Goal: Check status: Check status

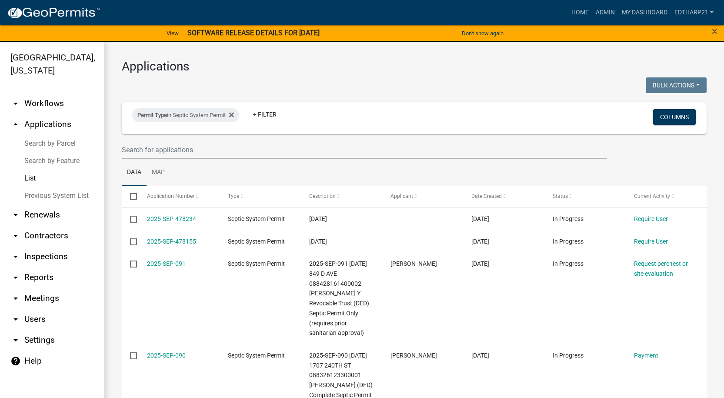
click at [135, 140] on wm-filter-builder "Permit Type in Septic System Permit + Filter Columns" at bounding box center [414, 130] width 585 height 56
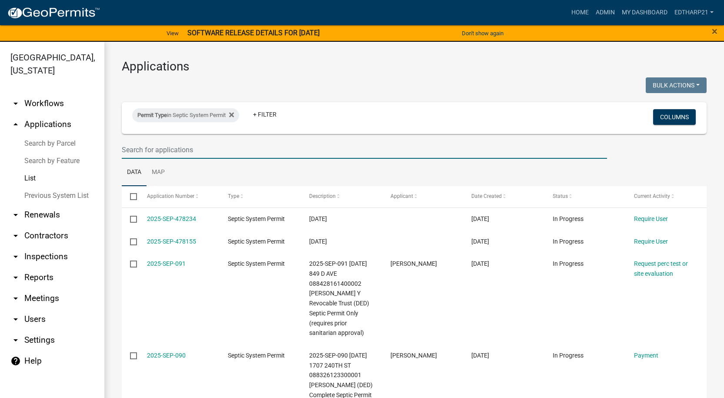
click at [139, 149] on input "text" at bounding box center [364, 150] width 485 height 18
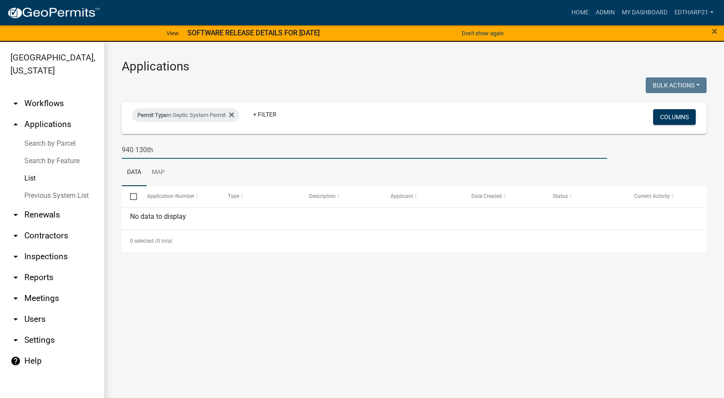
click at [159, 152] on input "940 130th" at bounding box center [364, 150] width 485 height 18
type input "9"
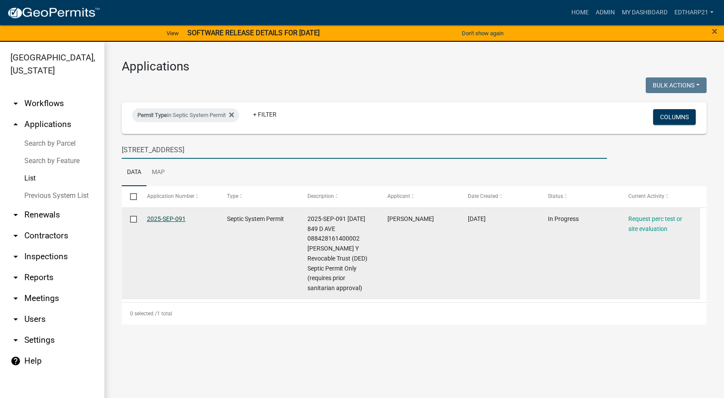
type input "[STREET_ADDRESS]"
click at [182, 217] on link "2025-SEP-091" at bounding box center [166, 218] width 39 height 7
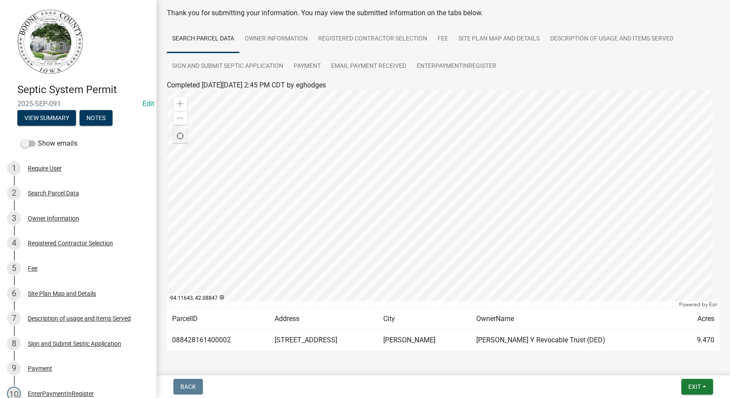
scroll to position [71, 0]
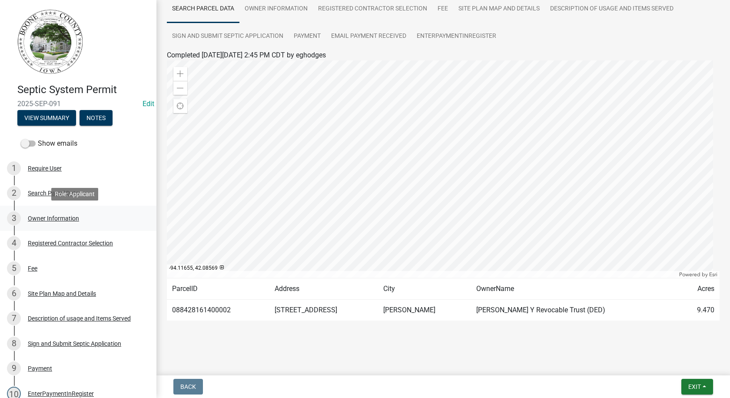
click at [52, 216] on div "Owner Information" at bounding box center [53, 218] width 51 height 6
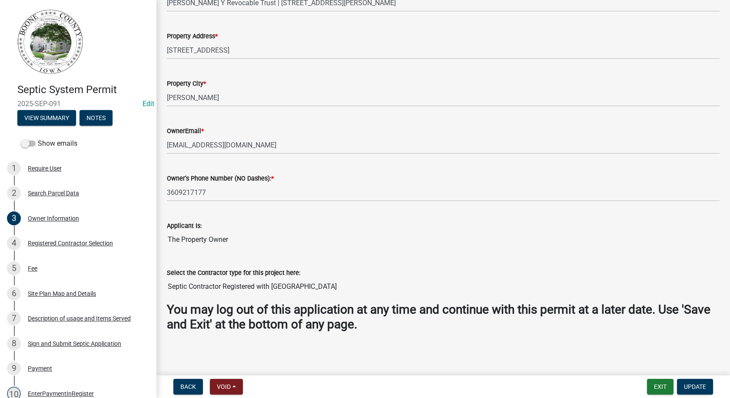
scroll to position [200, 0]
click at [41, 241] on div "Registered Contractor Selection" at bounding box center [70, 243] width 85 height 6
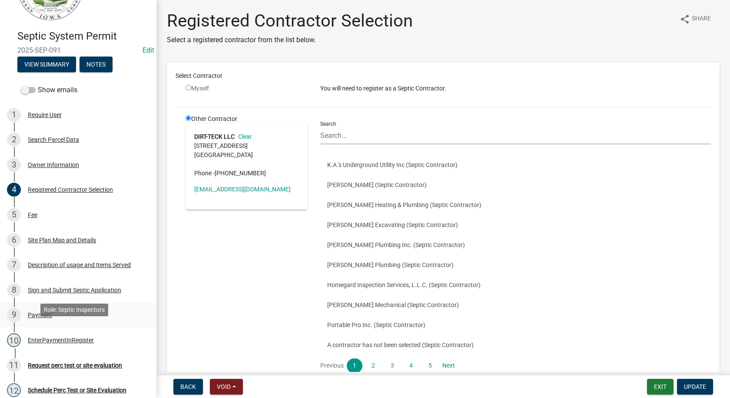
scroll to position [43, 0]
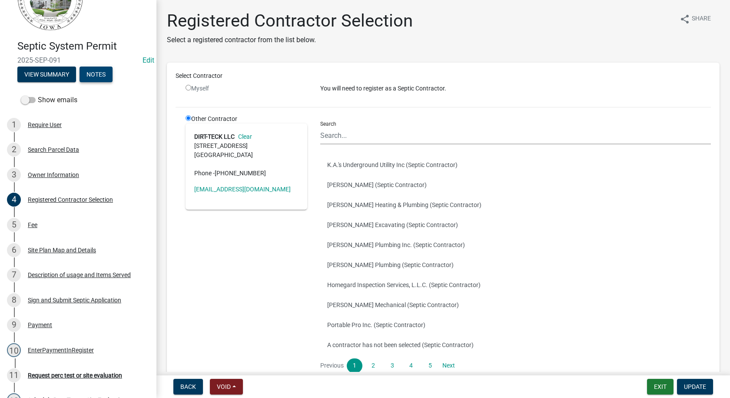
click at [89, 72] on button "Notes" at bounding box center [96, 74] width 33 height 16
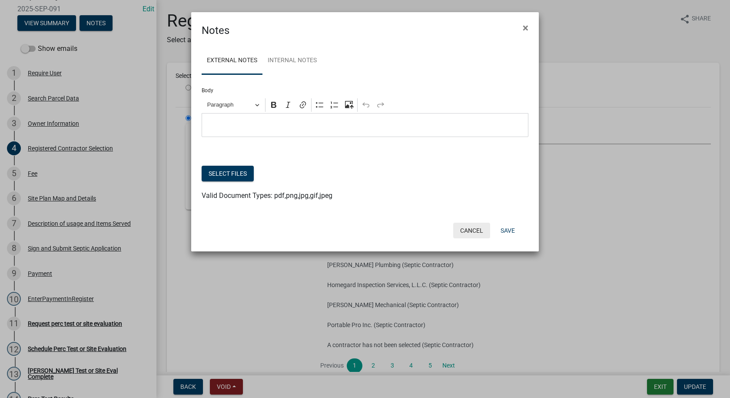
click at [465, 228] on button "Cancel" at bounding box center [471, 231] width 37 height 16
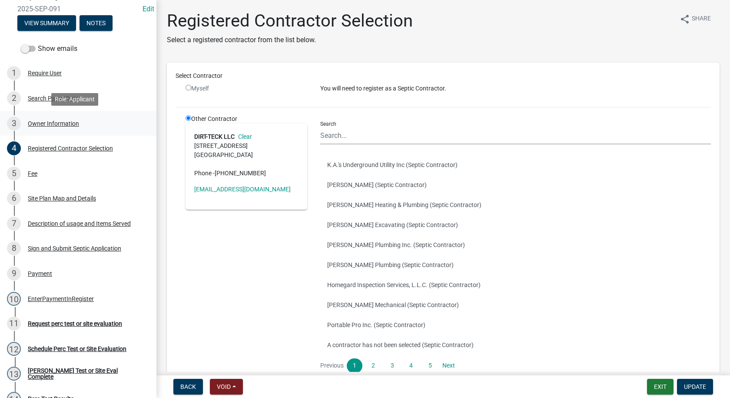
click at [49, 123] on div "Owner Information" at bounding box center [53, 123] width 51 height 6
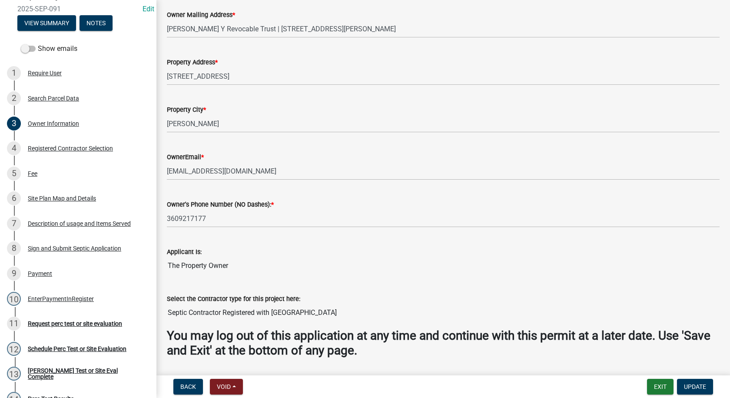
scroll to position [200, 0]
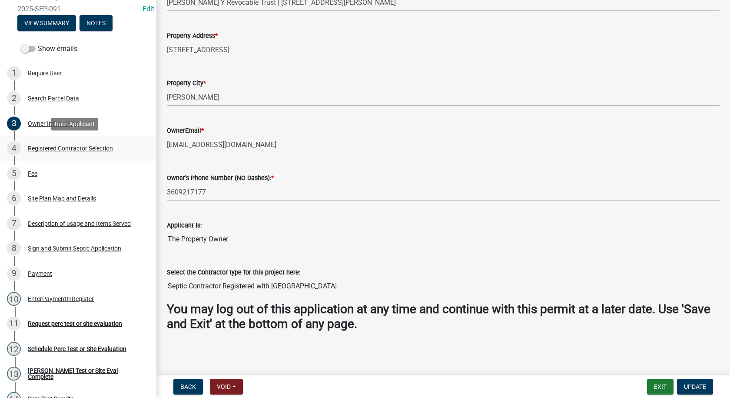
click at [76, 149] on div "Registered Contractor Selection" at bounding box center [70, 148] width 85 height 6
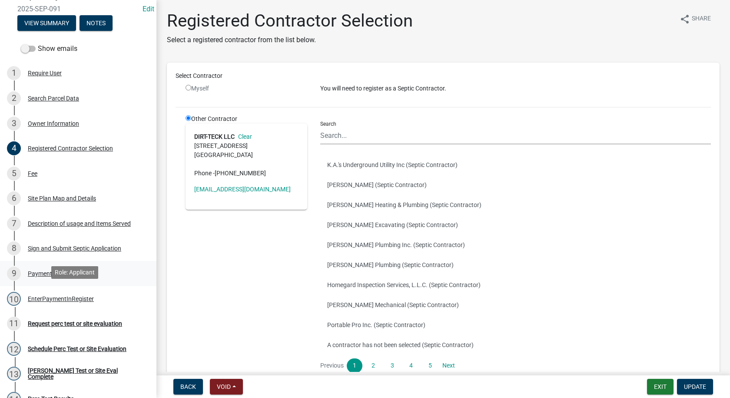
scroll to position [0, 0]
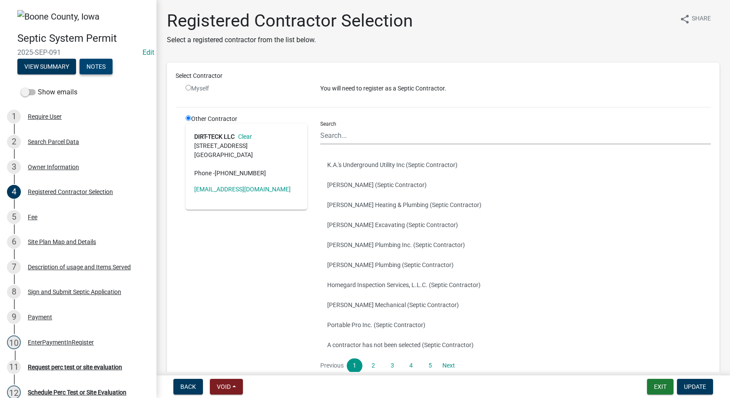
click at [102, 66] on button "Notes" at bounding box center [96, 67] width 33 height 16
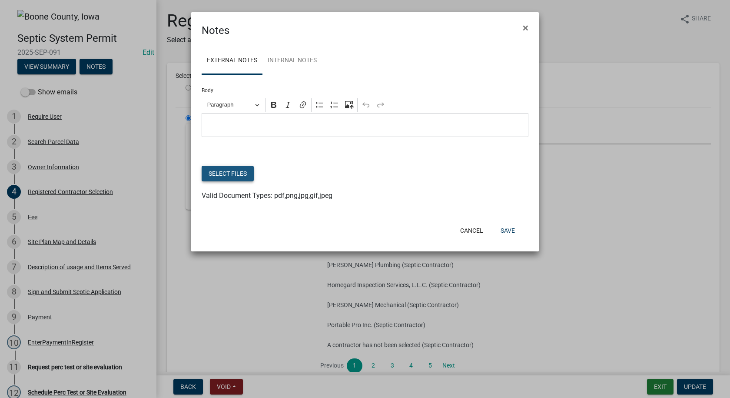
click at [221, 177] on button "Select files" at bounding box center [228, 174] width 52 height 16
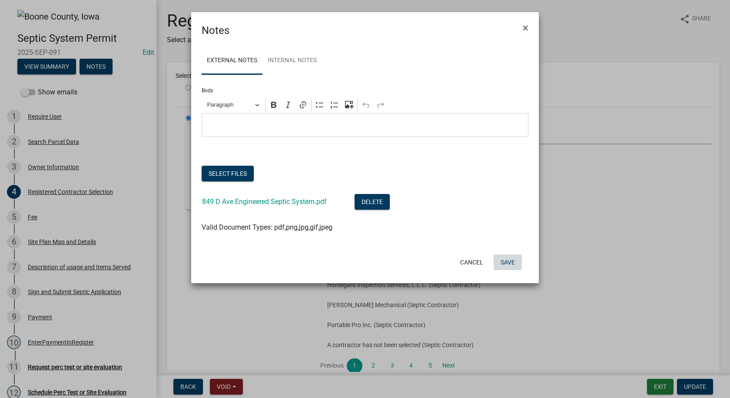
click at [506, 263] on button "Save" at bounding box center [508, 262] width 28 height 16
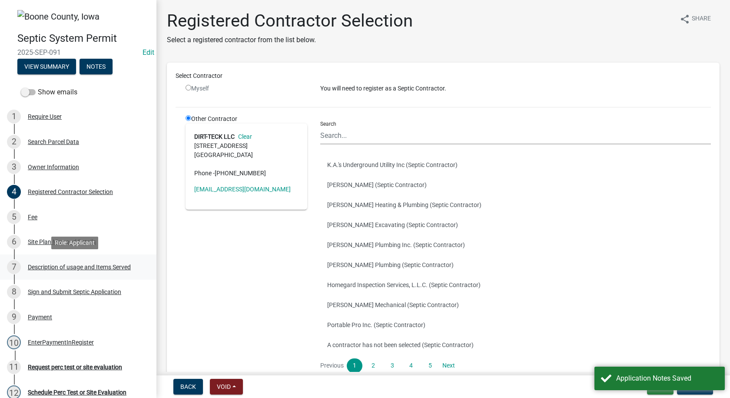
click at [83, 266] on div "Description of usage and Items Served" at bounding box center [79, 267] width 103 height 6
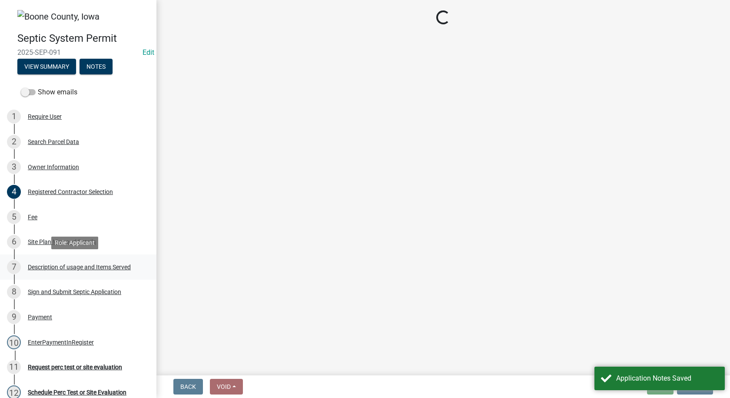
select select "931d6a51-a7db-4ec4-9060-907be004fccc"
select select "b661b9b1-78df-4041-ac17-7d876ec9553c"
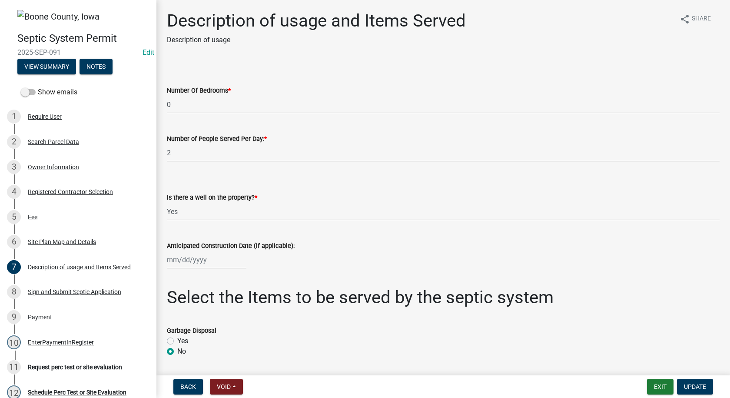
click at [199, 261] on div at bounding box center [207, 260] width 80 height 18
select select "9"
select select "2025"
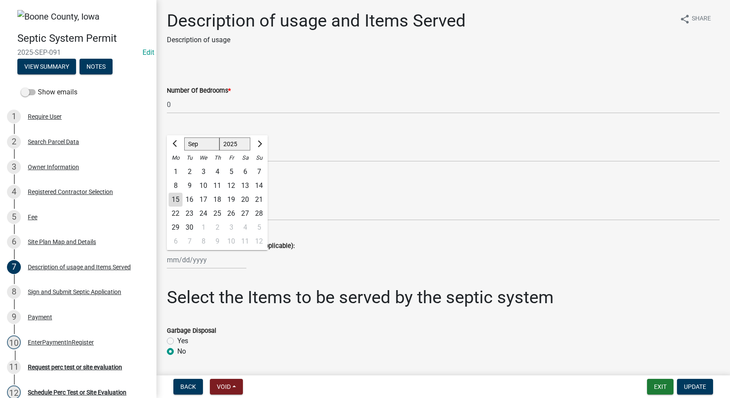
click at [177, 214] on div "22" at bounding box center [176, 213] width 14 height 14
type input "[DATE]"
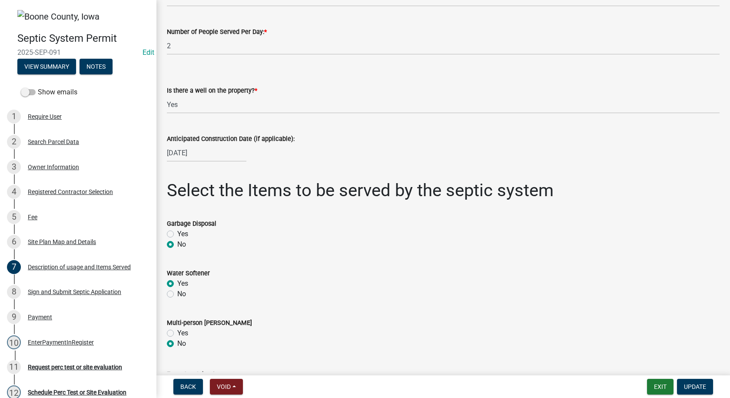
scroll to position [87, 0]
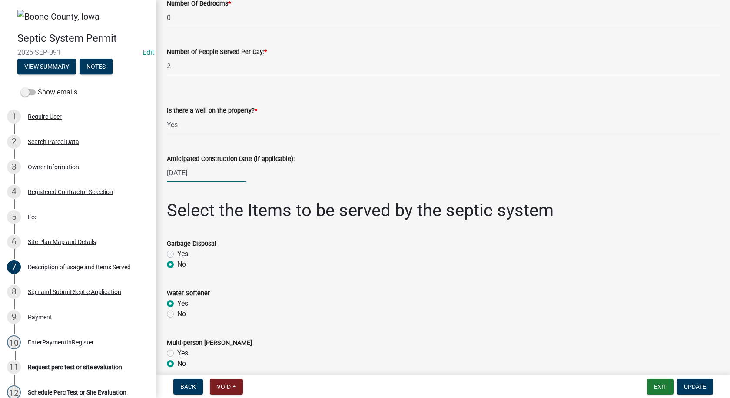
click at [207, 176] on div "[DATE]" at bounding box center [207, 173] width 80 height 18
select select "9"
select select "2025"
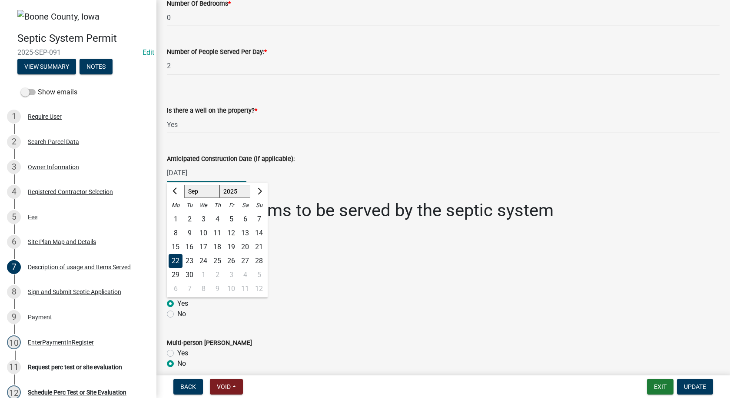
click at [209, 174] on input "[DATE]" at bounding box center [207, 173] width 80 height 18
type input "0"
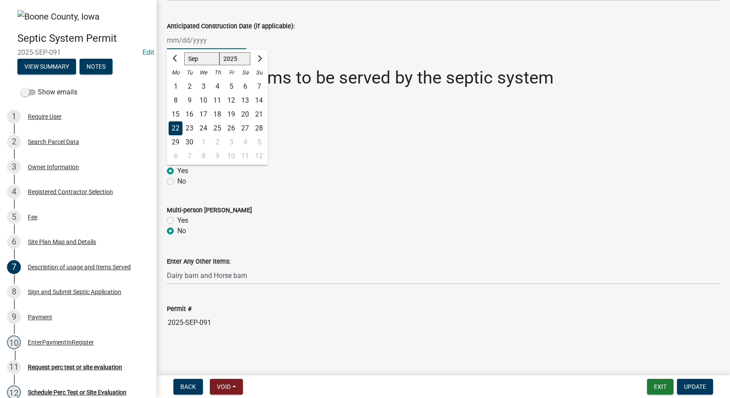
scroll to position [220, 0]
click at [685, 387] on span "Update" at bounding box center [695, 386] width 22 height 7
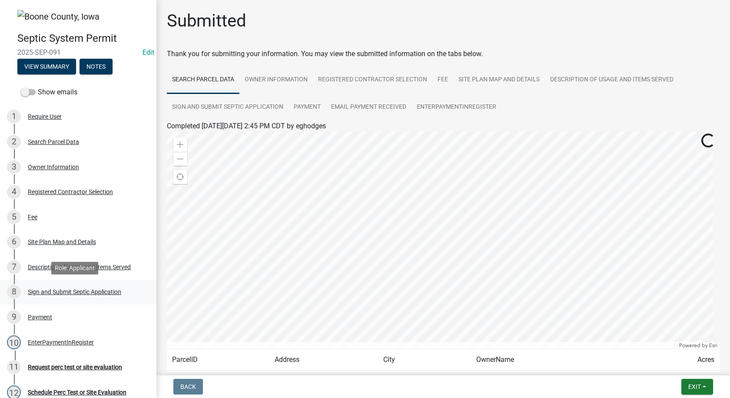
click at [74, 291] on div "Sign and Submit Septic Application" at bounding box center [74, 292] width 93 height 6
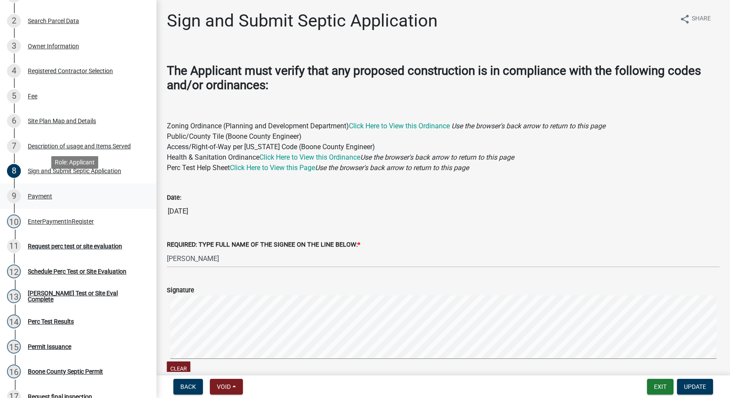
scroll to position [130, 0]
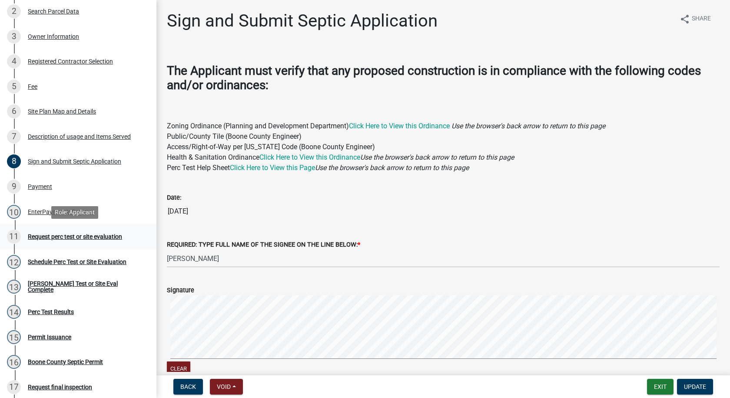
click at [48, 237] on div "Request perc test or site evaluation" at bounding box center [75, 236] width 94 height 6
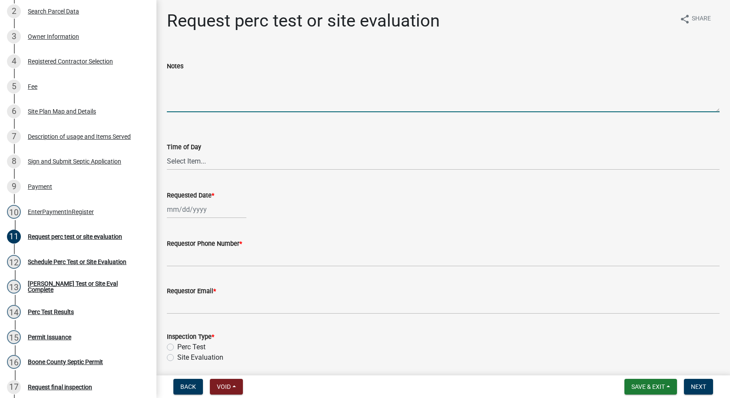
click at [179, 78] on textarea "Notes" at bounding box center [443, 91] width 553 height 41
click at [400, 79] on textarea "This is an Engineered Septic System By [PERSON_NAME] using flow equalization." at bounding box center [443, 91] width 553 height 41
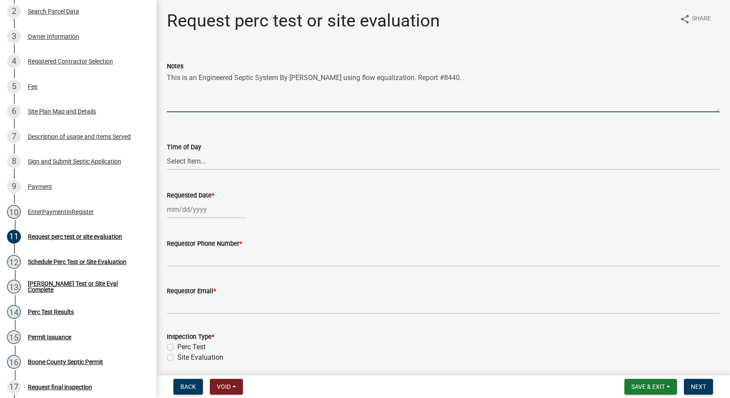
type textarea "This is an Engineered Septic System By [PERSON_NAME] using flow equalization. R…"
click at [181, 161] on select "Select Item... AM PM" at bounding box center [443, 161] width 553 height 18
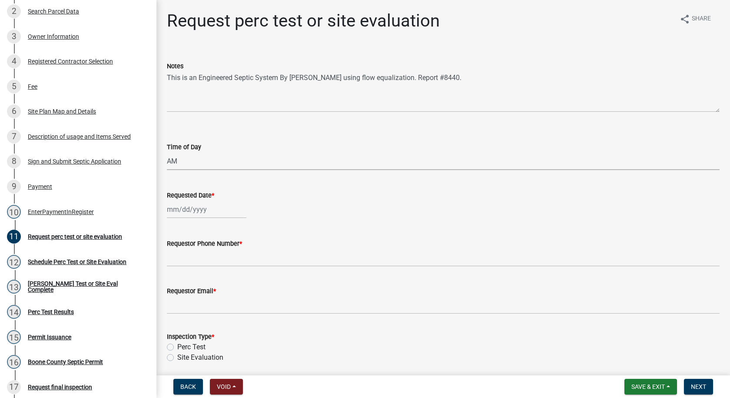
click at [167, 152] on select "Select Item... AM PM" at bounding box center [443, 161] width 553 height 18
select select "6c109ef4-37e2-45c6-b0e8-db9b1cf7fb51"
select select "9"
select select "2025"
click at [179, 211] on div "[PERSON_NAME] Feb Mar Apr [PERSON_NAME][DATE] Oct Nov [DATE] 1526 1527 1528 152…" at bounding box center [207, 209] width 80 height 18
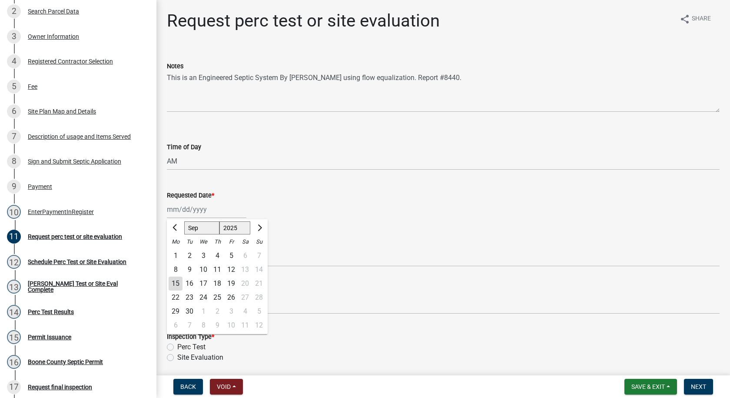
click at [231, 271] on div "12" at bounding box center [231, 269] width 14 height 14
type input "[DATE]"
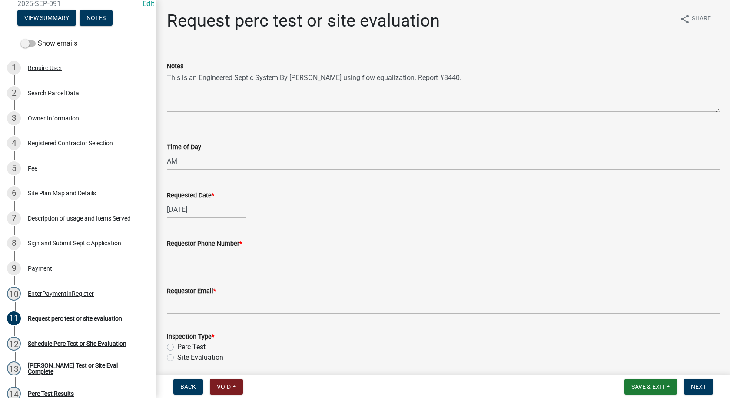
scroll to position [0, 0]
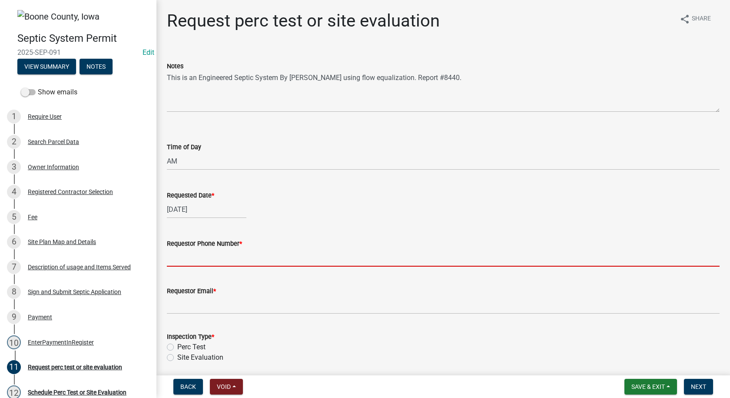
click at [174, 259] on input "Requestor Phone Number *" at bounding box center [443, 258] width 553 height 18
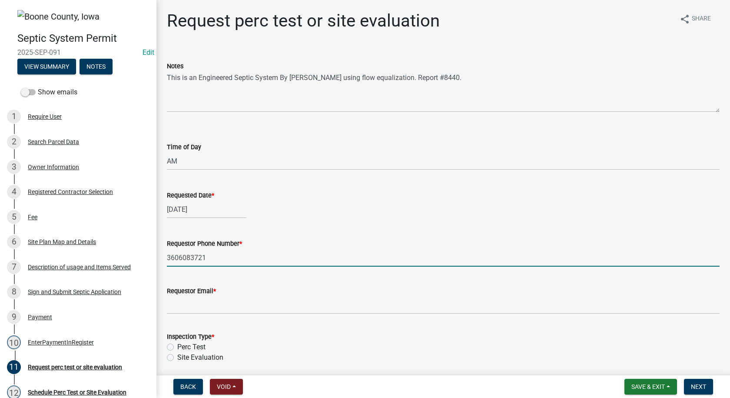
type input "3606083721"
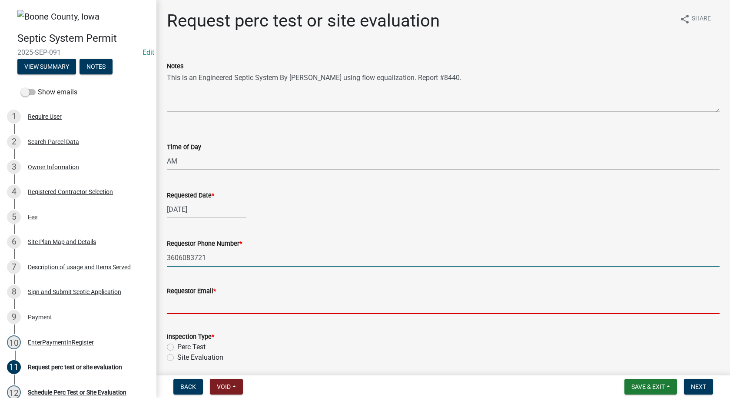
click at [175, 307] on input "Requestor Email *" at bounding box center [443, 305] width 553 height 18
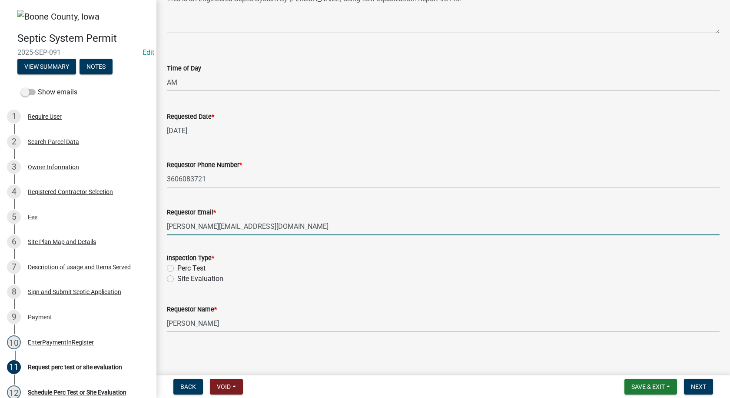
scroll to position [80, 0]
type input "[PERSON_NAME][EMAIL_ADDRESS][DOMAIN_NAME]"
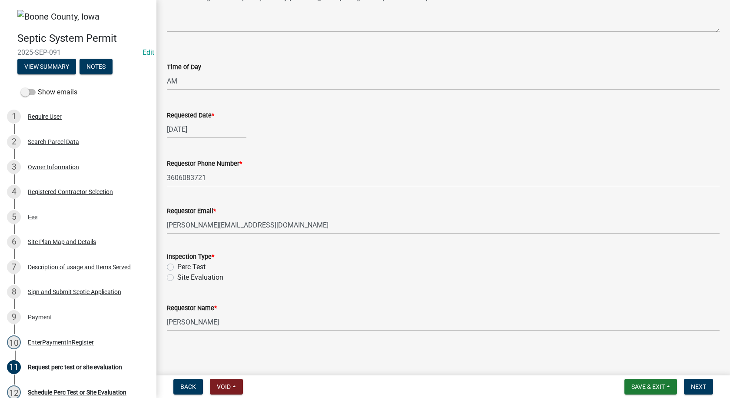
click at [177, 276] on label "Site Evaluation" at bounding box center [200, 277] width 46 height 10
click at [177, 276] on input "Site Evaluation" at bounding box center [180, 275] width 6 height 6
radio input "true"
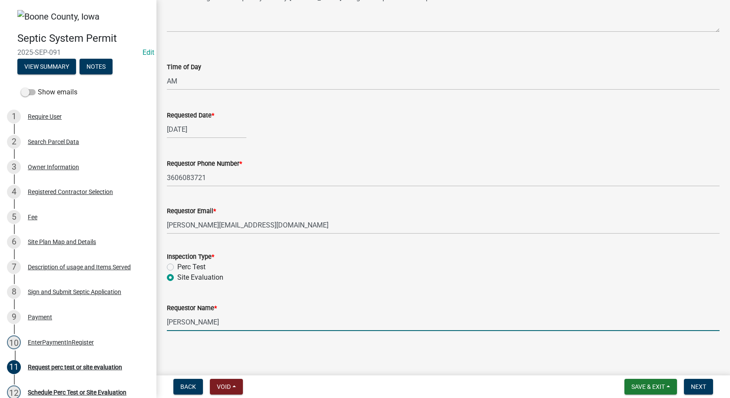
click at [230, 319] on input "[PERSON_NAME]" at bounding box center [443, 322] width 553 height 18
type input "M"
type input "[PERSON_NAME]"
click at [688, 385] on button "Next" at bounding box center [698, 387] width 29 height 16
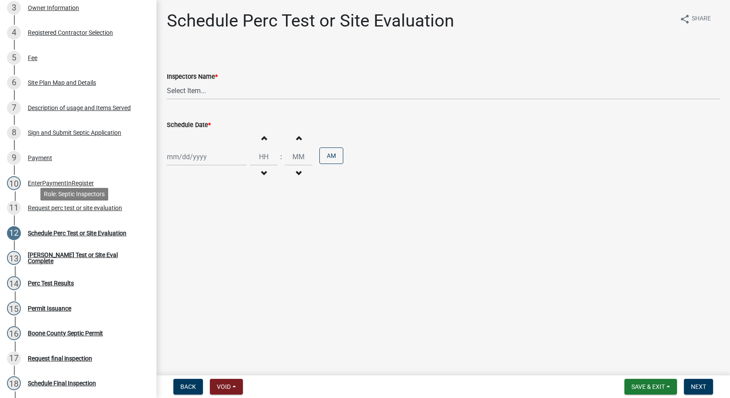
scroll to position [174, 0]
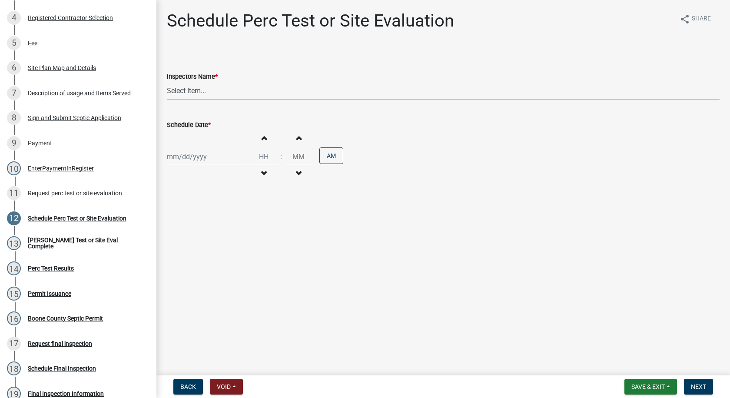
click at [200, 93] on select "Select Item... EdTharp21 (EdTharp21) mspeers ([PERSON_NAME]) WandaCox ([PERSON_…" at bounding box center [443, 91] width 553 height 18
select select "1166babb-7ce8-442f-9c4a-1180ef3e1882"
click at [167, 82] on select "Select Item... EdTharp21 (EdTharp21) mspeers ([PERSON_NAME]) WandaCox ([PERSON_…" at bounding box center [443, 91] width 553 height 18
select select "9"
select select "2025"
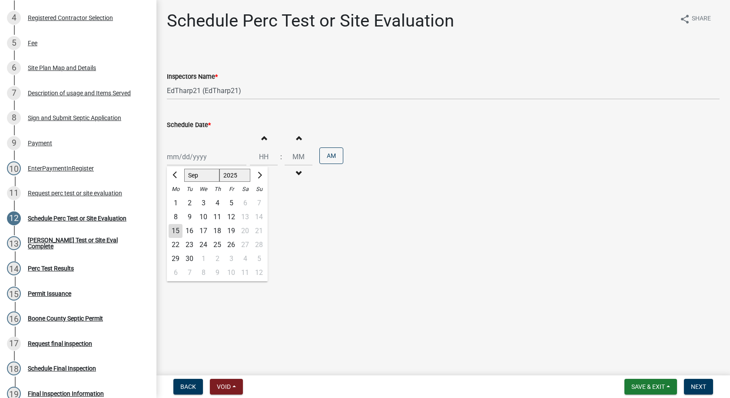
click at [193, 159] on div "[PERSON_NAME] Feb Mar Apr [PERSON_NAME][DATE] Oct Nov [DATE] 1526 1527 1528 152…" at bounding box center [207, 157] width 80 height 18
click at [231, 216] on div "12" at bounding box center [231, 217] width 14 height 14
type input "[DATE]"
click at [262, 170] on span "button" at bounding box center [264, 173] width 4 height 7
type input "11"
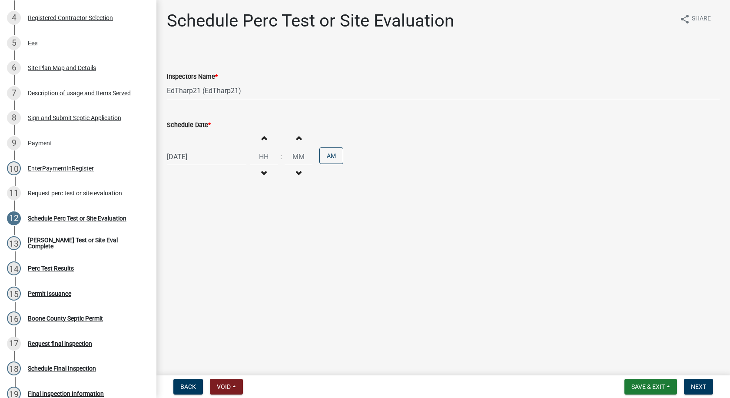
type input "00"
click at [329, 161] on button "PM" at bounding box center [331, 155] width 24 height 17
click at [704, 383] on span "Next" at bounding box center [698, 386] width 15 height 7
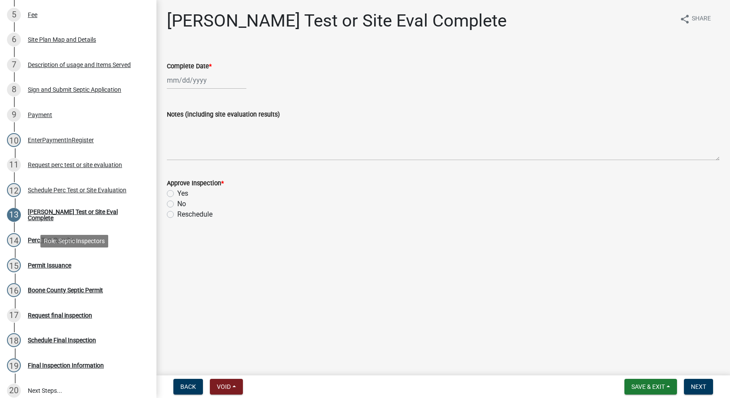
scroll to position [217, 0]
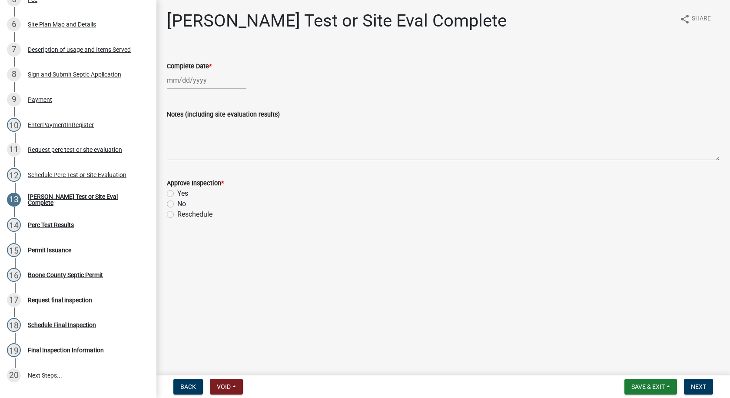
click at [179, 80] on div at bounding box center [207, 80] width 80 height 18
select select "9"
select select "2025"
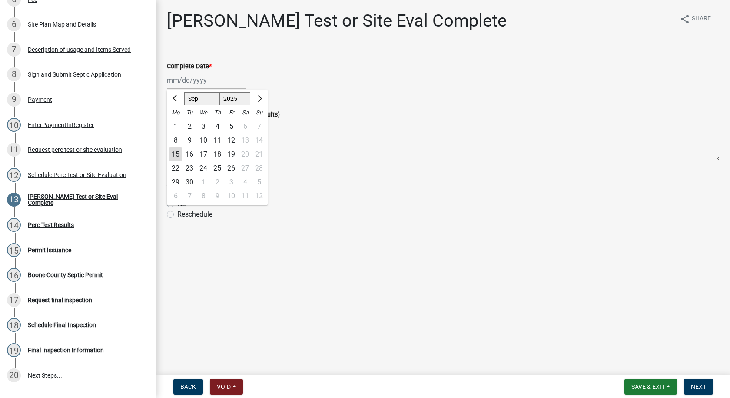
click at [232, 139] on div "12" at bounding box center [231, 140] width 14 height 14
type input "[DATE]"
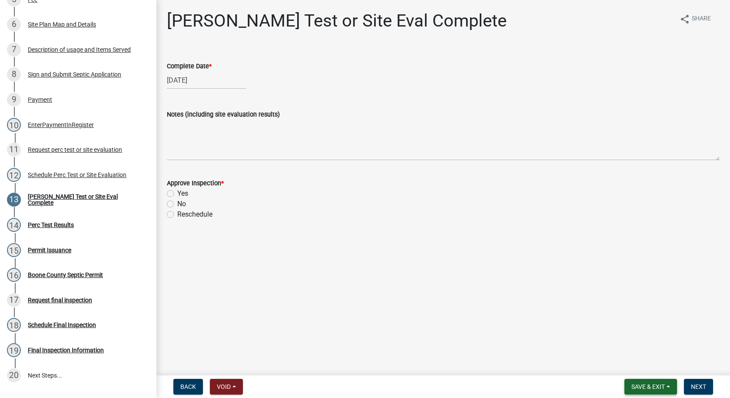
click at [652, 383] on span "Save & Exit" at bounding box center [647, 386] width 33 height 7
click at [630, 342] on button "Save" at bounding box center [643, 342] width 70 height 21
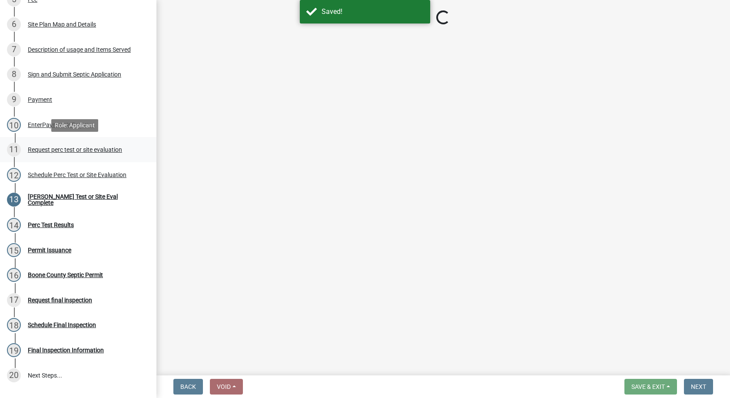
click at [62, 149] on div "Request perc test or site evaluation" at bounding box center [75, 149] width 94 height 6
select select "6c109ef4-37e2-45c6-b0e8-db9b1cf7fb51"
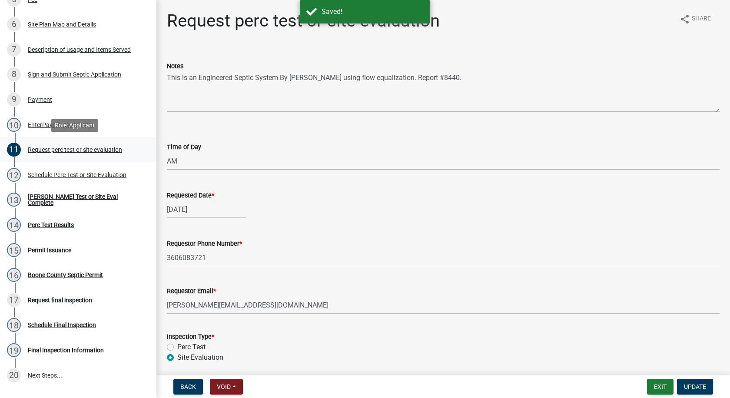
scroll to position [269, 0]
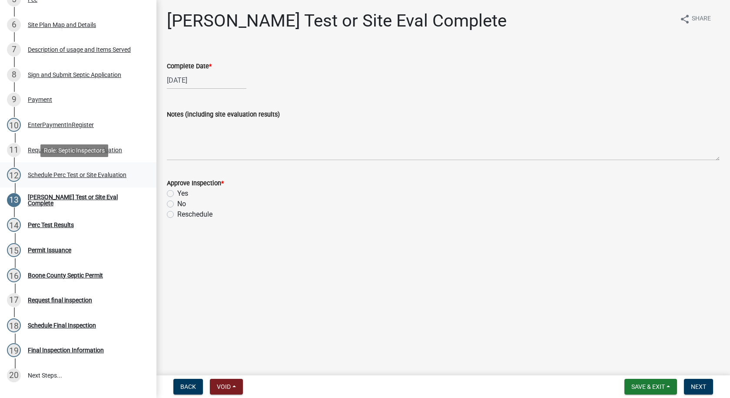
click at [44, 173] on div "Schedule Perc Test or Site Evaluation" at bounding box center [77, 175] width 99 height 6
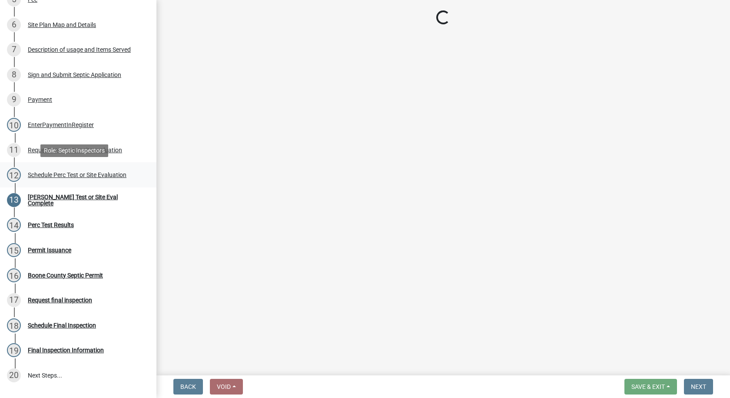
select select "1166babb-7ce8-442f-9c4a-1180ef3e1882"
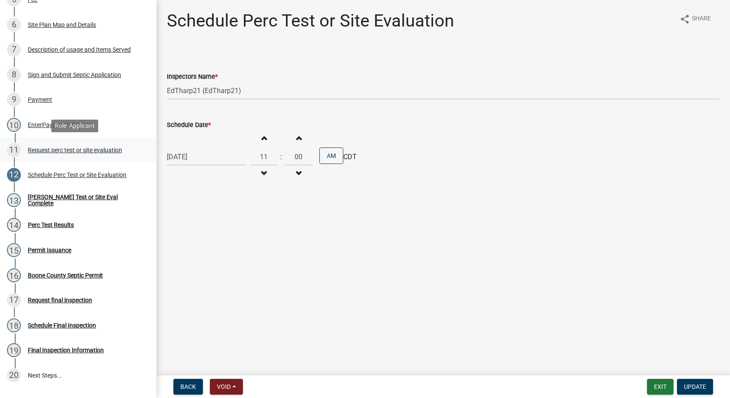
click at [67, 149] on div "Request perc test or site evaluation" at bounding box center [75, 150] width 94 height 6
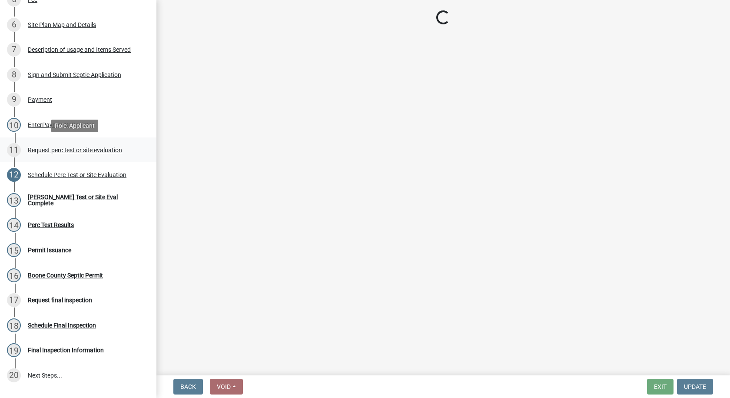
select select "6c109ef4-37e2-45c6-b0e8-db9b1cf7fb51"
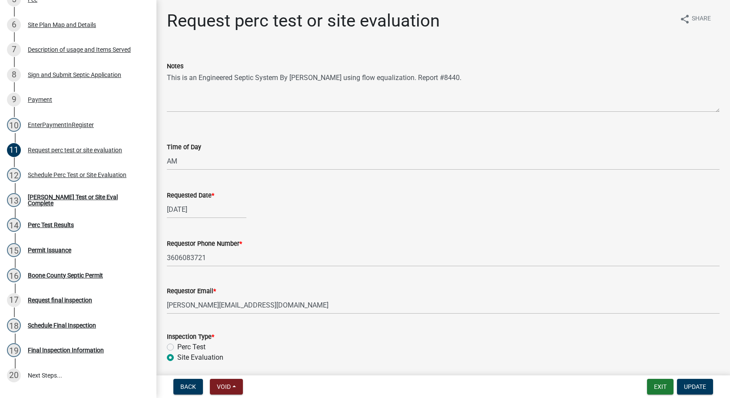
click at [165, 78] on div "Notes This is an Engineered Septic System By [PERSON_NAME] using flow equalizat…" at bounding box center [443, 80] width 566 height 63
drag, startPoint x: 167, startPoint y: 76, endPoint x: 455, endPoint y: 82, distance: 287.8
click at [455, 82] on textarea "This is an Engineered Septic System By [PERSON_NAME] using flow equalization. R…" at bounding box center [443, 91] width 553 height 41
click at [65, 175] on div "Schedule Perc Test or Site Evaluation" at bounding box center [77, 175] width 99 height 6
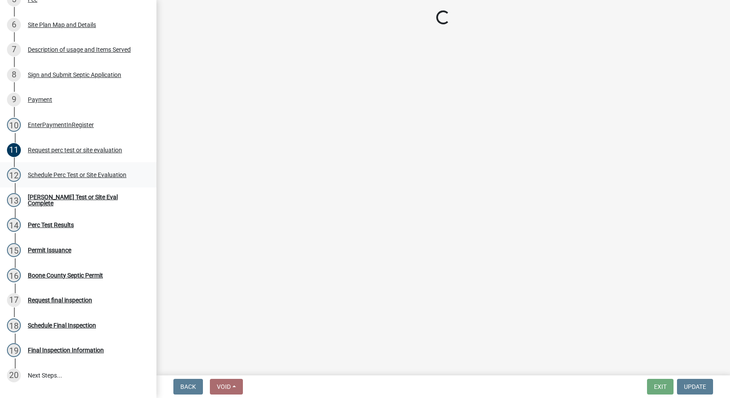
select select "1166babb-7ce8-442f-9c4a-1180ef3e1882"
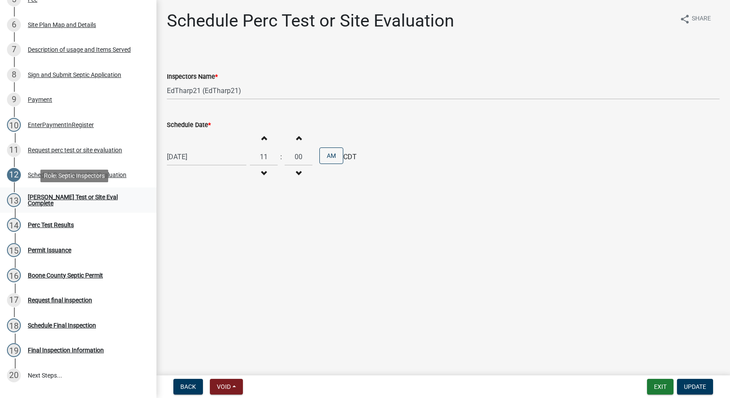
click at [56, 197] on div "[PERSON_NAME] Test or Site Eval Complete" at bounding box center [85, 200] width 115 height 12
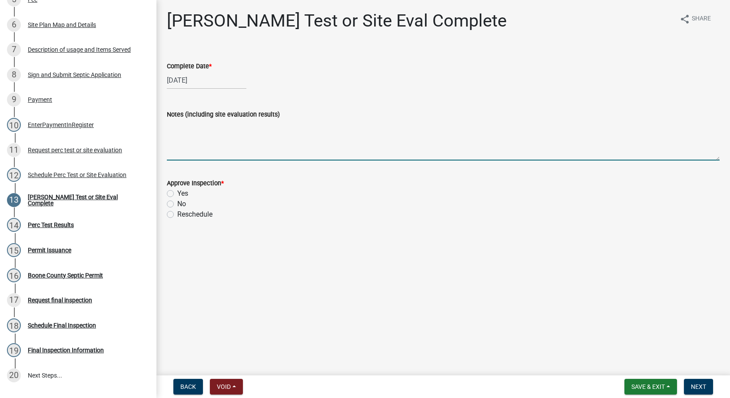
click at [178, 129] on textarea "Notes (including site evaluation results)" at bounding box center [443, 140] width 553 height 41
paste textarea "This is an Engineered Septic System By [PERSON_NAME] using flow equalization. R…"
type textarea "This is an Engineered Septic System By [PERSON_NAME] using flow equalization. R…"
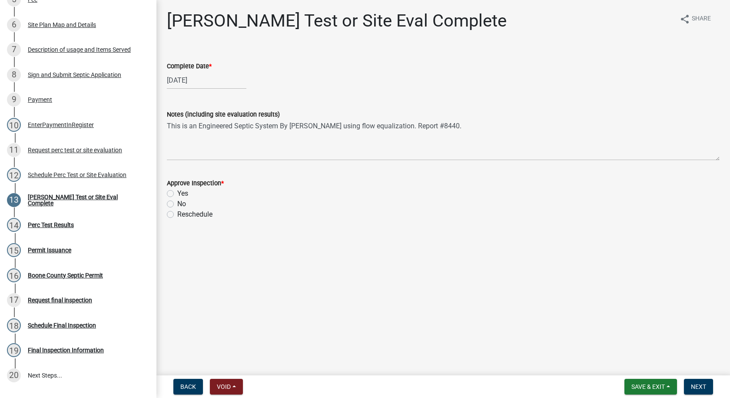
click at [177, 193] on label "Yes" at bounding box center [182, 193] width 11 height 10
click at [177, 193] on input "Yes" at bounding box center [180, 191] width 6 height 6
radio input "true"
click at [698, 386] on span "Next" at bounding box center [698, 386] width 15 height 7
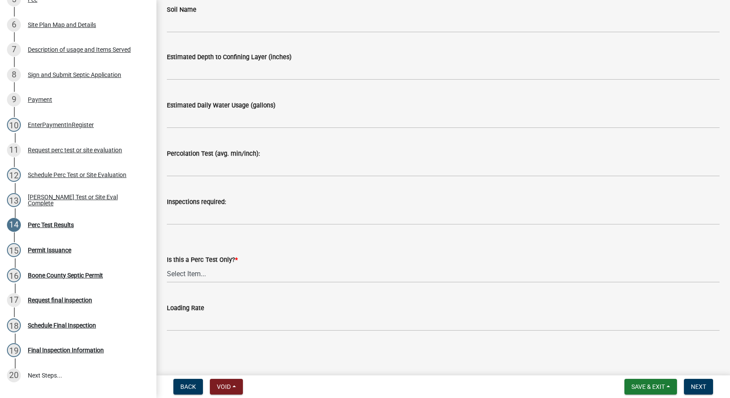
scroll to position [105, 0]
click at [196, 272] on select "Select Item... Yes No" at bounding box center [443, 273] width 553 height 18
click at [167, 264] on select "Select Item... Yes No" at bounding box center [443, 273] width 553 height 18
select select "24454754-256b-47dd-bfd0-3cbbb785a58c"
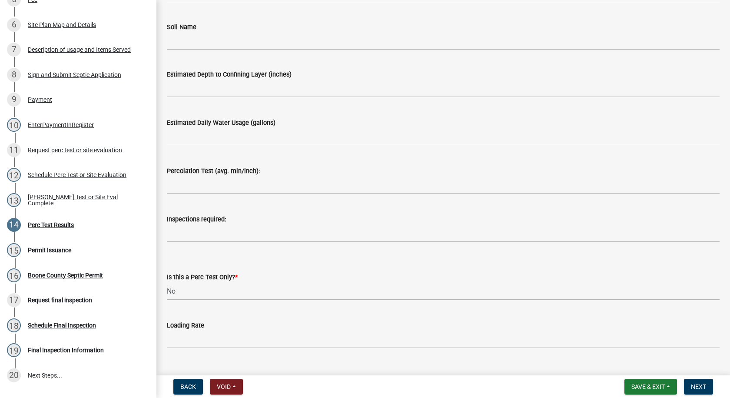
scroll to position [87, 0]
click at [191, 233] on input "Inspections required:" at bounding box center [443, 233] width 553 height 18
type input "Final"
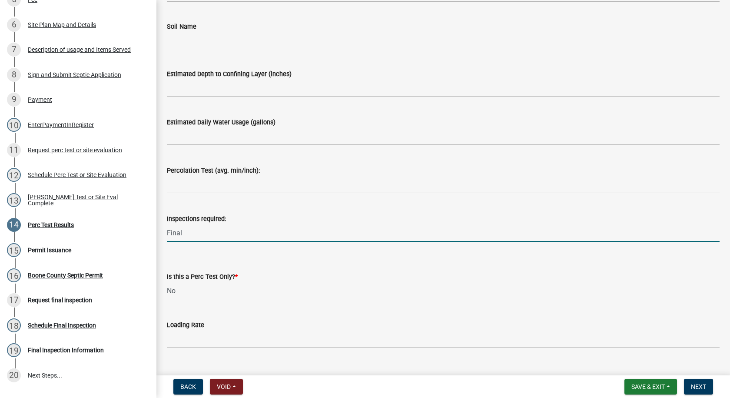
scroll to position [43, 0]
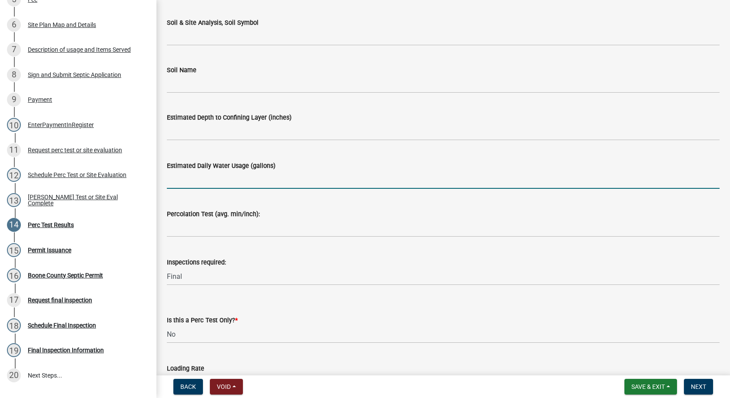
click at [189, 177] on input "text" at bounding box center [443, 180] width 553 height 18
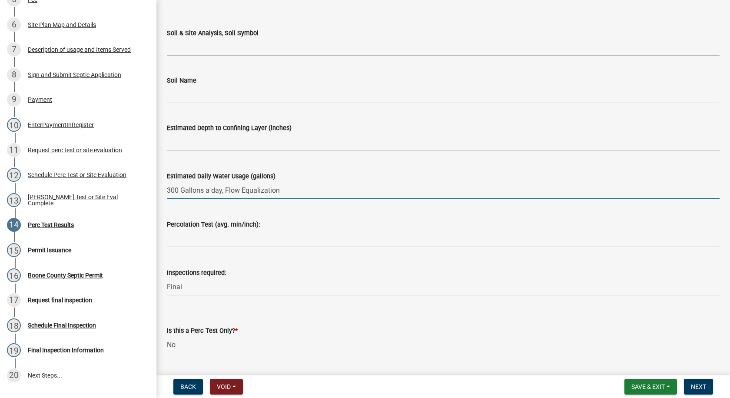
scroll to position [18, 0]
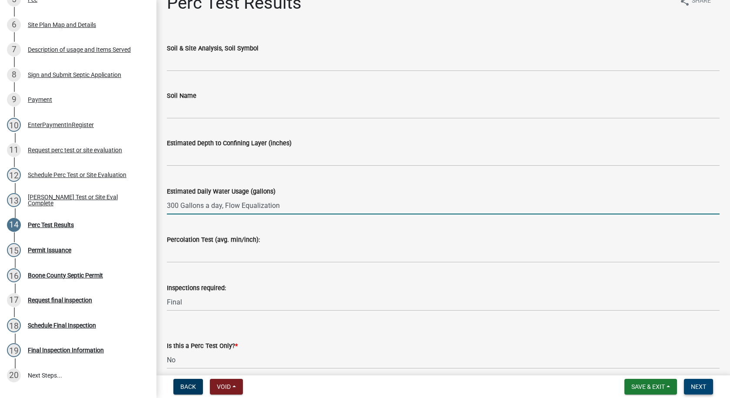
type input "300"
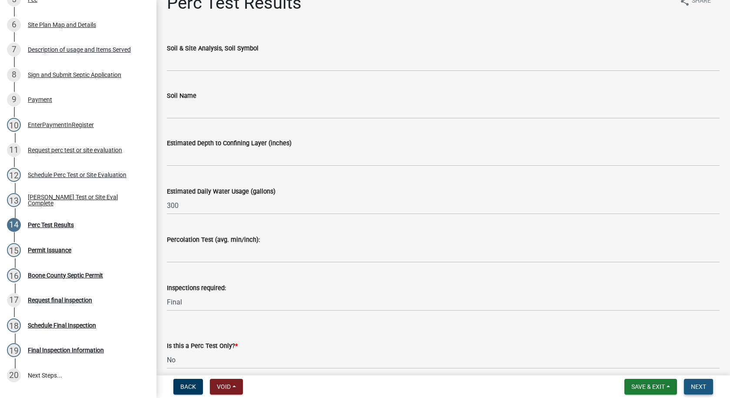
click at [691, 386] on button "Next" at bounding box center [698, 387] width 29 height 16
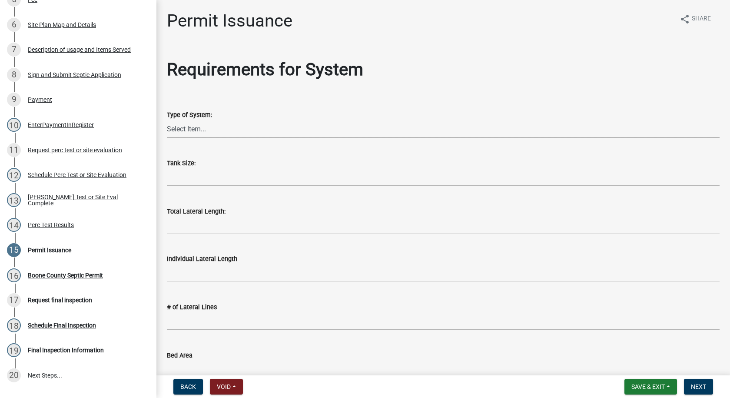
click at [187, 130] on select "Select Item... At grade [GEOGRAPHIC_DATA] Other Peat Sand filter Textile Waterl…" at bounding box center [443, 129] width 553 height 18
click at [167, 120] on select "Select Item... At grade [GEOGRAPHIC_DATA] Other Peat Sand filter Textile Waterl…" at bounding box center [443, 129] width 553 height 18
select select "dd49108b-4343-499e-957f-4d6750075002"
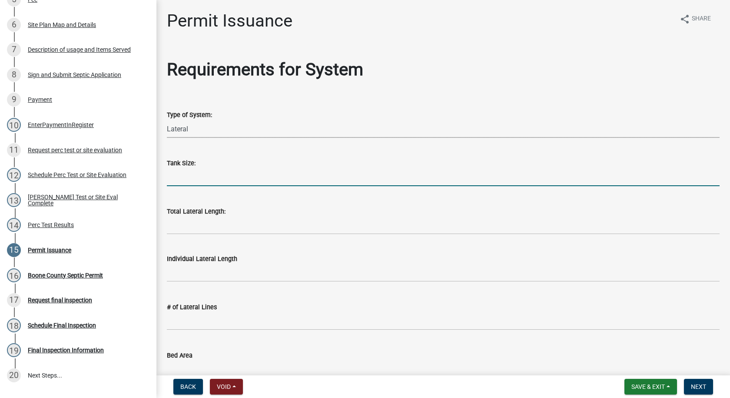
click at [190, 178] on input "text" at bounding box center [443, 177] width 553 height 18
click at [638, 386] on span "Save & Exit" at bounding box center [647, 386] width 33 height 7
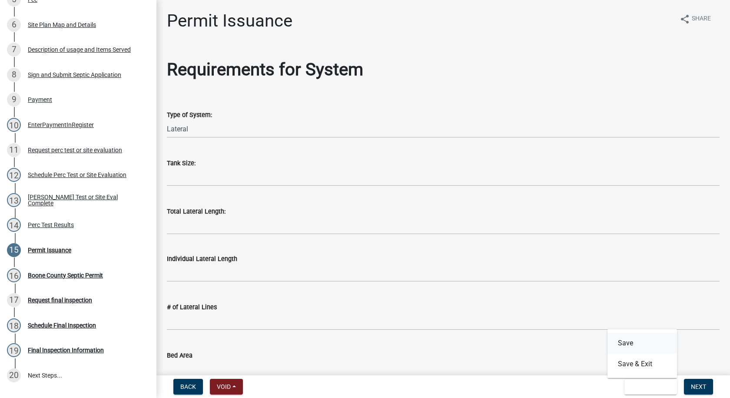
click at [626, 344] on button "Save" at bounding box center [643, 342] width 70 height 21
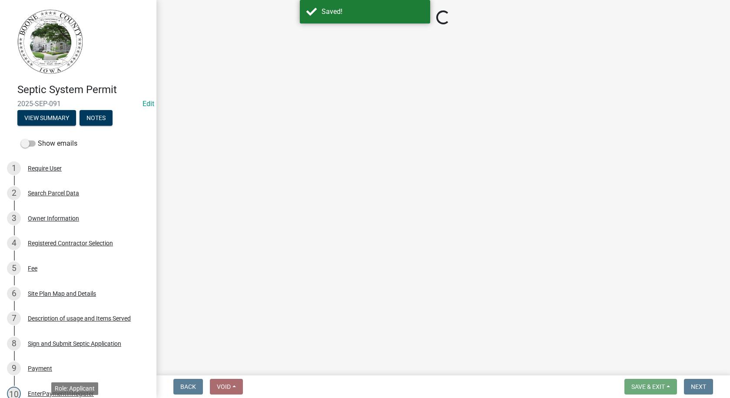
select select "dd49108b-4343-499e-957f-4d6750075002"
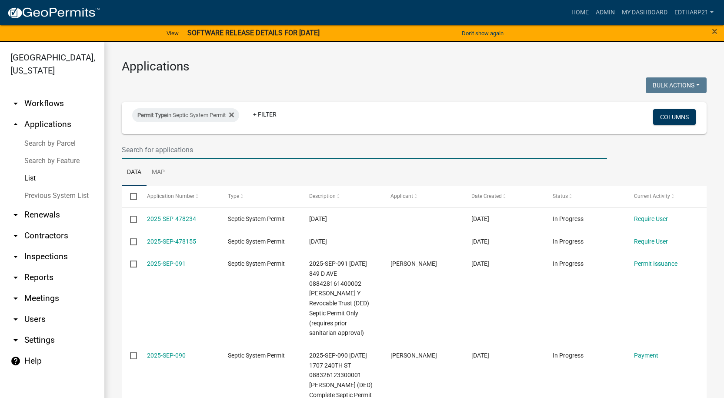
click at [128, 147] on input "text" at bounding box center [364, 150] width 485 height 18
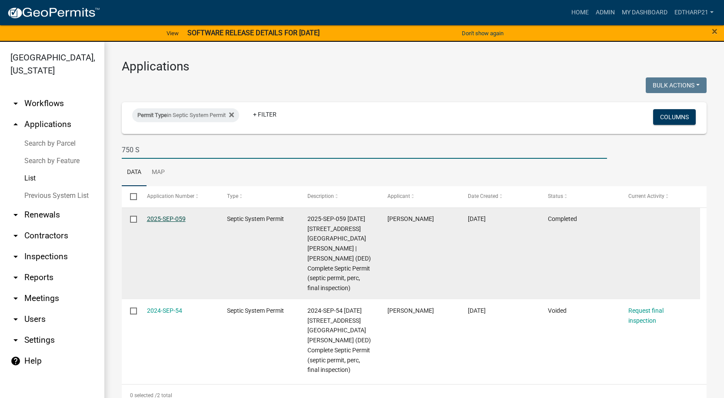
type input "750 S"
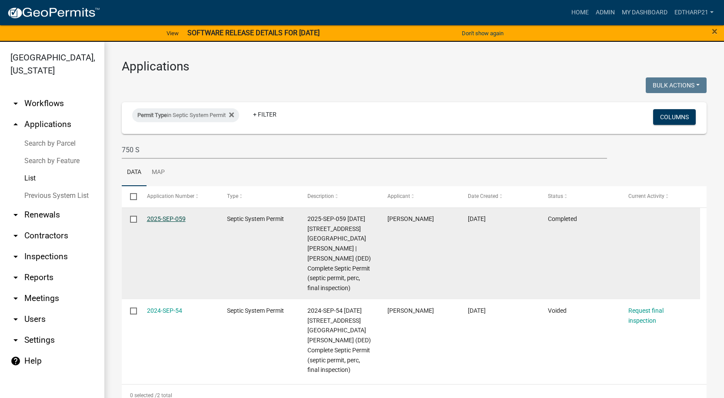
click at [177, 219] on link "2025-SEP-059" at bounding box center [166, 218] width 39 height 7
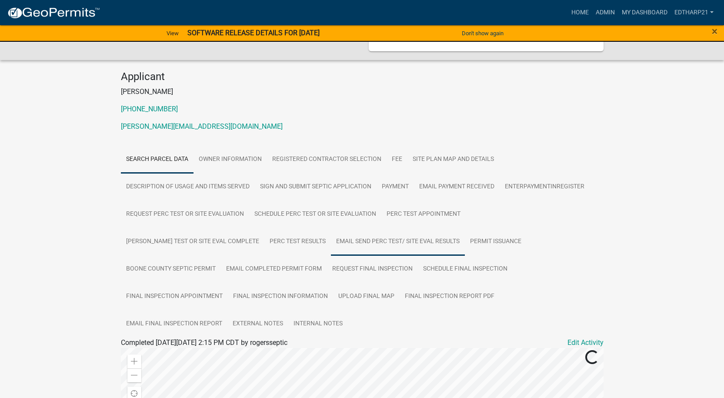
scroll to position [174, 0]
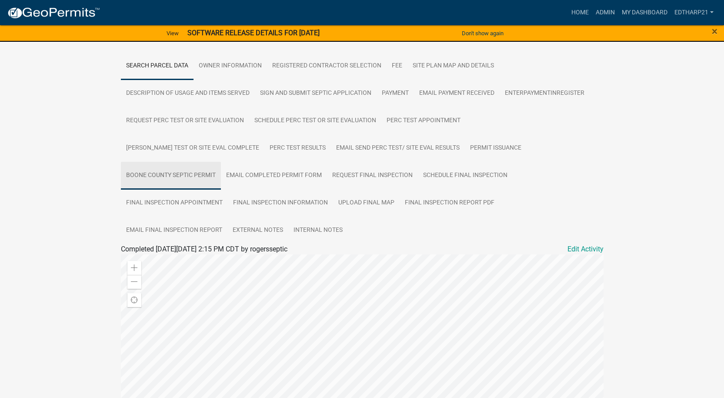
click at [221, 162] on link "Boone County Septic Permit" at bounding box center [171, 176] width 100 height 28
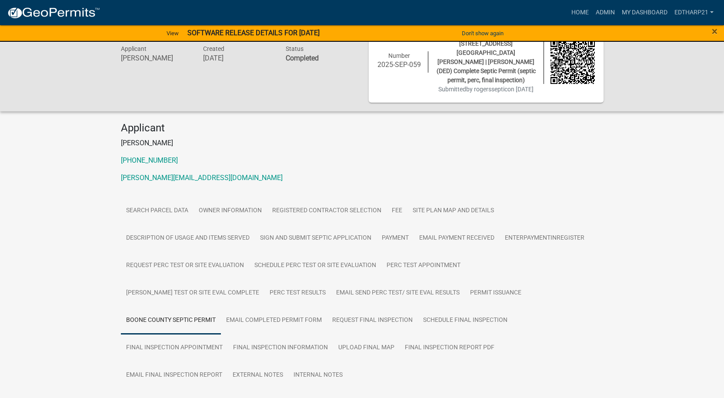
scroll to position [50, 0]
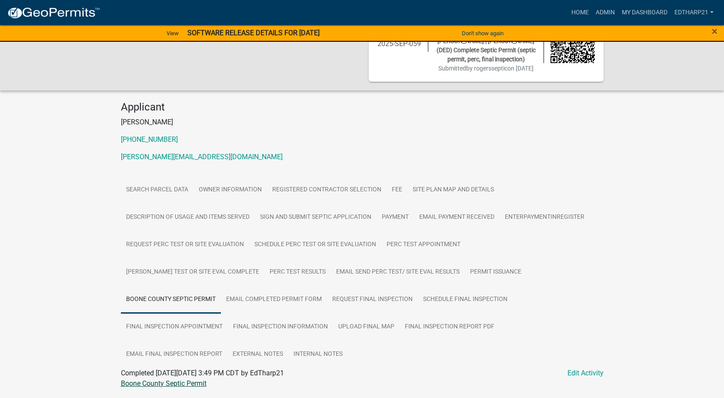
click at [179, 379] on link "Boone County Septic Permit" at bounding box center [164, 383] width 86 height 8
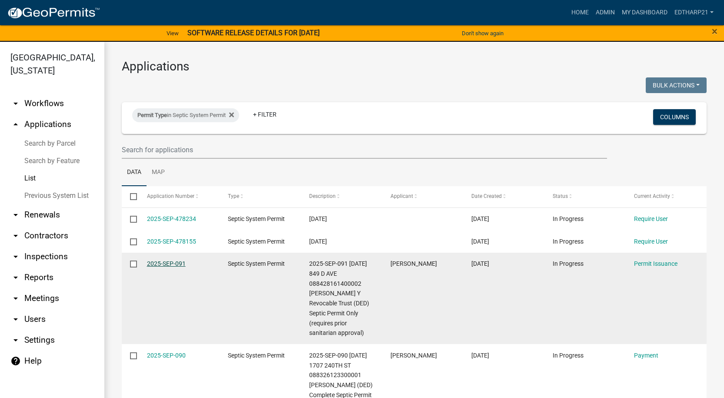
click at [178, 263] on link "2025-SEP-091" at bounding box center [166, 263] width 39 height 7
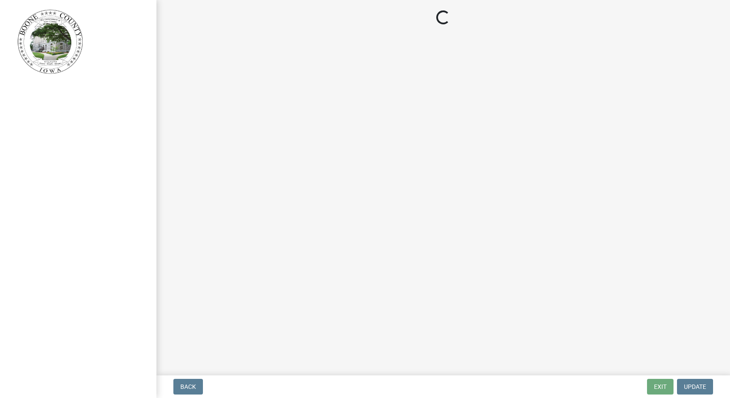
select select "dd49108b-4343-499e-957f-4d6750075002"
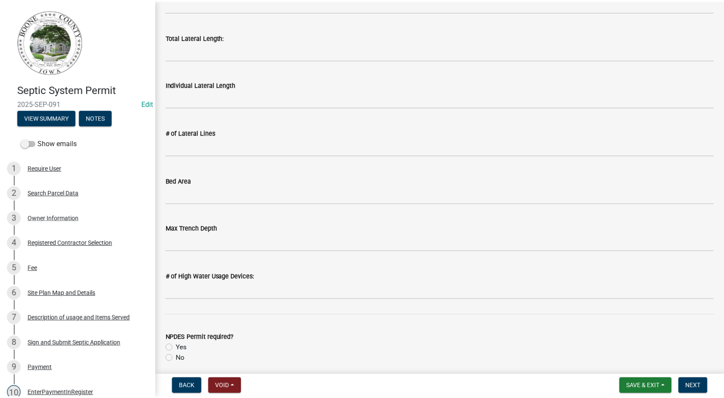
scroll to position [278, 0]
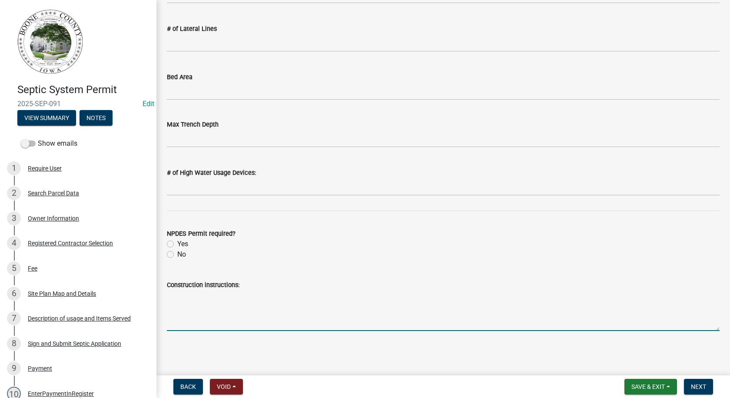
click at [185, 296] on textarea "Construction instructions:" at bounding box center [443, 310] width 553 height 41
paste textarea "This septic system will consist of multiple tanks which will all pump to storag…"
type textarea "T"
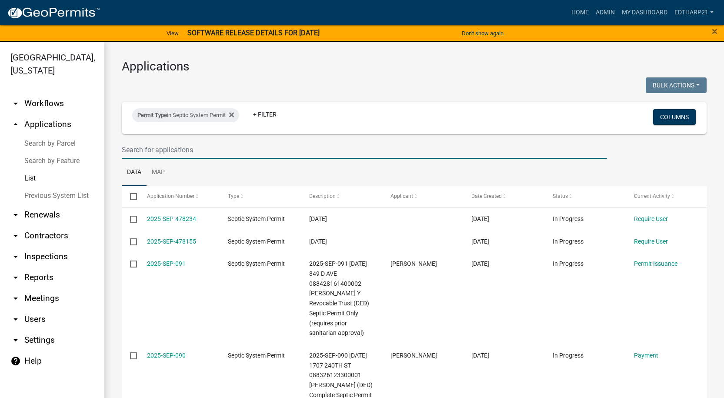
click at [133, 150] on input "text" at bounding box center [364, 150] width 485 height 18
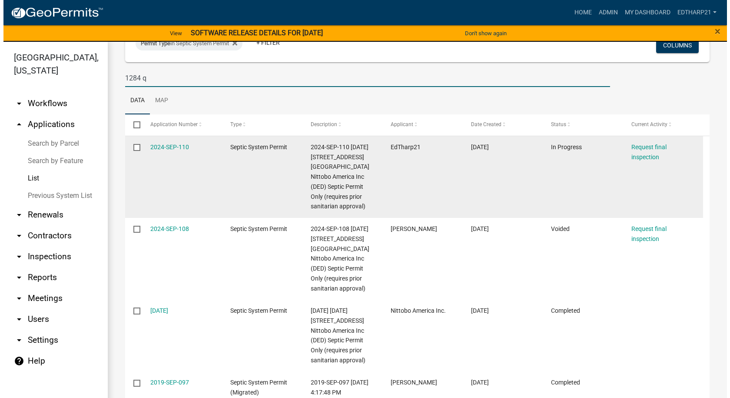
scroll to position [87, 0]
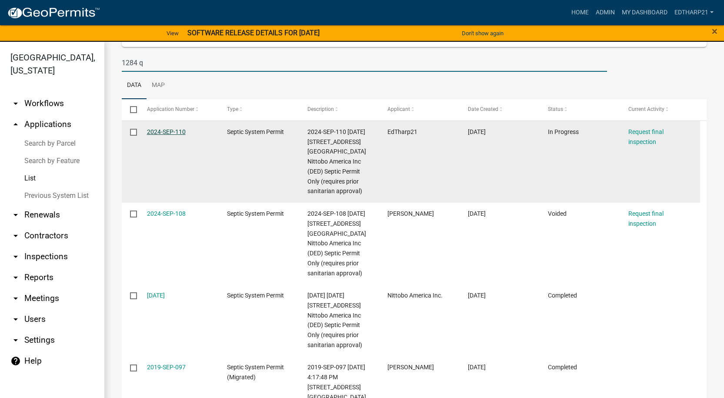
type input "1284 q"
click at [160, 133] on link "2024-SEP-110" at bounding box center [166, 131] width 39 height 7
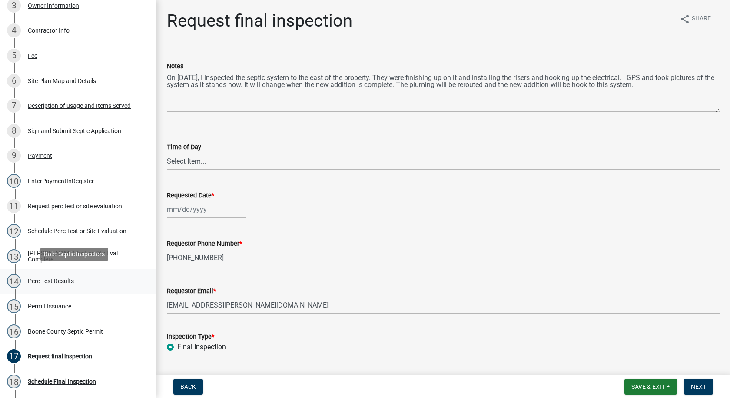
scroll to position [217, 0]
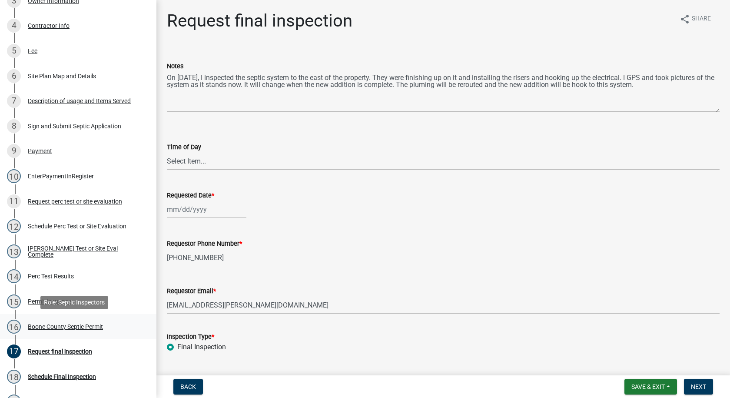
click at [52, 326] on div "Boone County Septic Permit" at bounding box center [65, 326] width 75 height 6
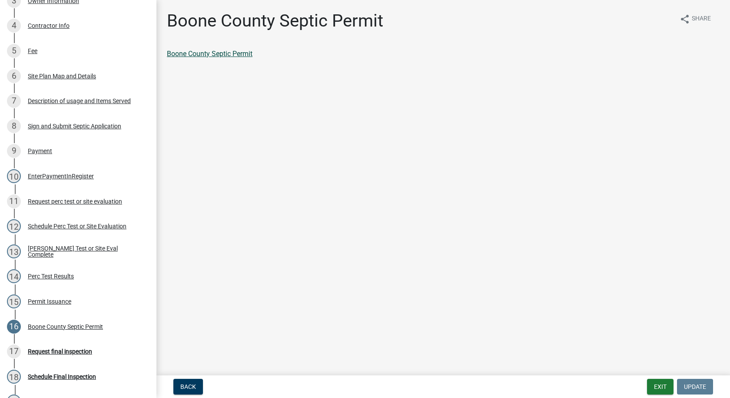
click at [229, 52] on link "Boone County Septic Permit" at bounding box center [210, 54] width 86 height 8
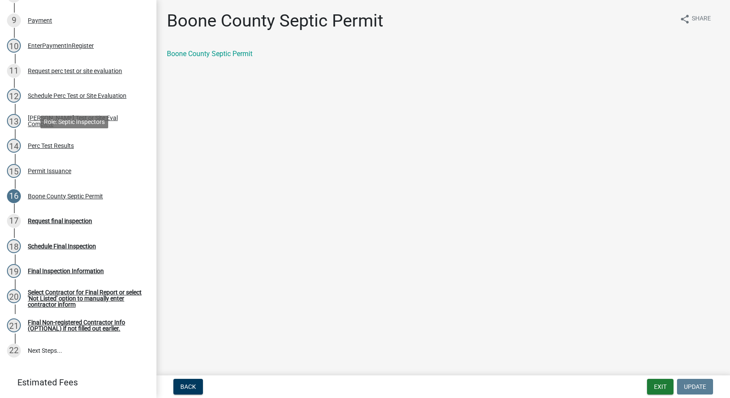
scroll to position [0, 0]
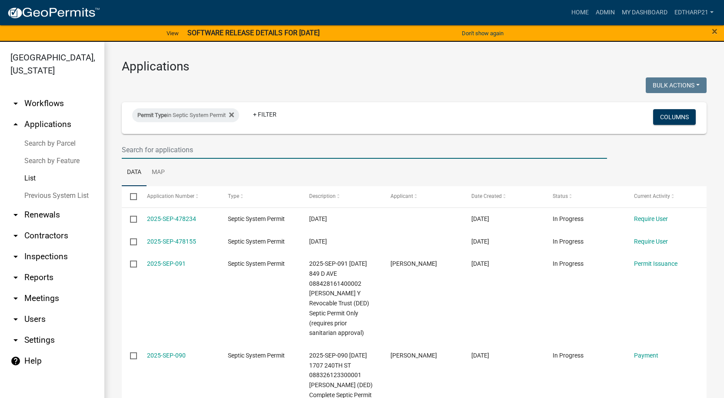
click at [140, 149] on input "text" at bounding box center [364, 150] width 485 height 18
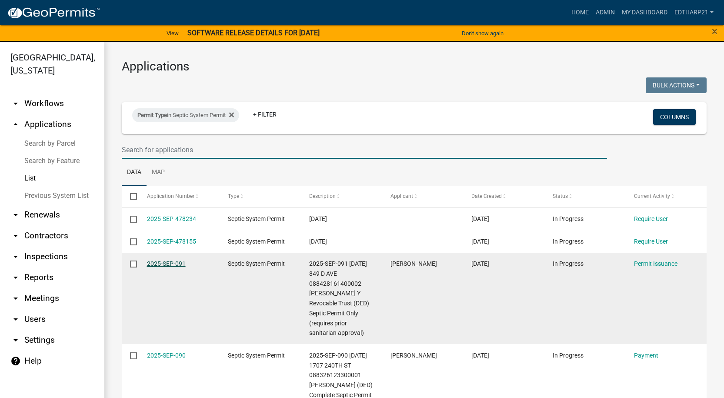
click at [163, 262] on link "2025-SEP-091" at bounding box center [166, 263] width 39 height 7
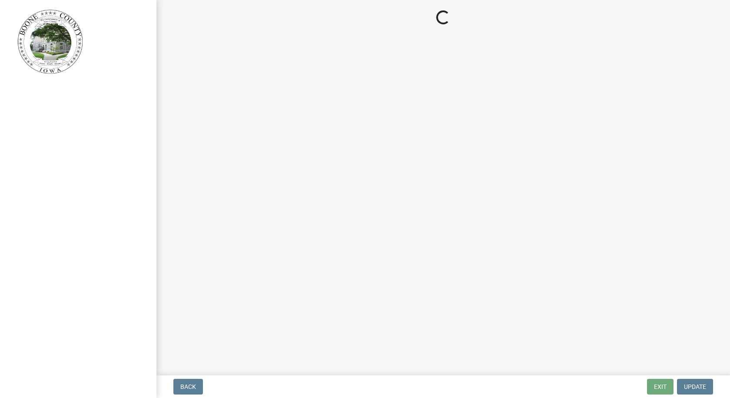
select select "dd49108b-4343-499e-957f-4d6750075002"
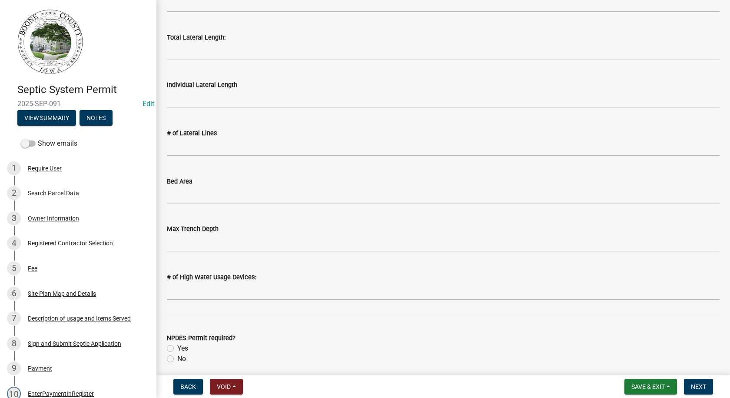
scroll to position [278, 0]
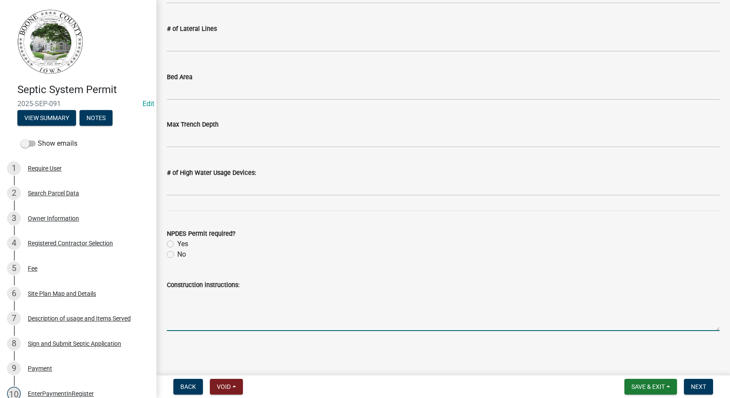
click at [182, 296] on textarea "Construction instructions:" at bounding box center [443, 310] width 553 height 41
paste textarea "This septic system is designed on an average daily flow of 400 GPD with a peak …"
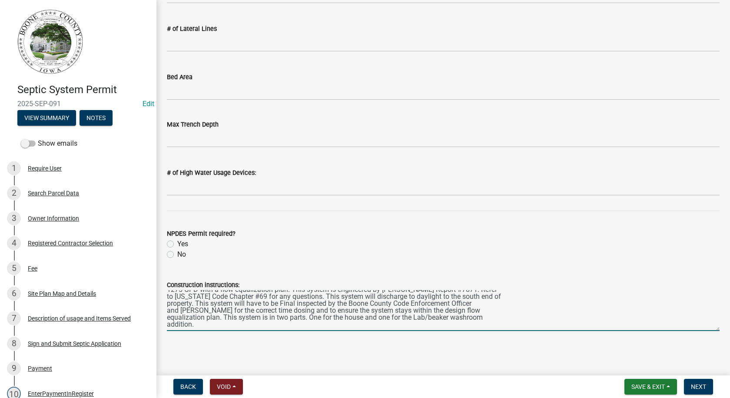
scroll to position [0, 0]
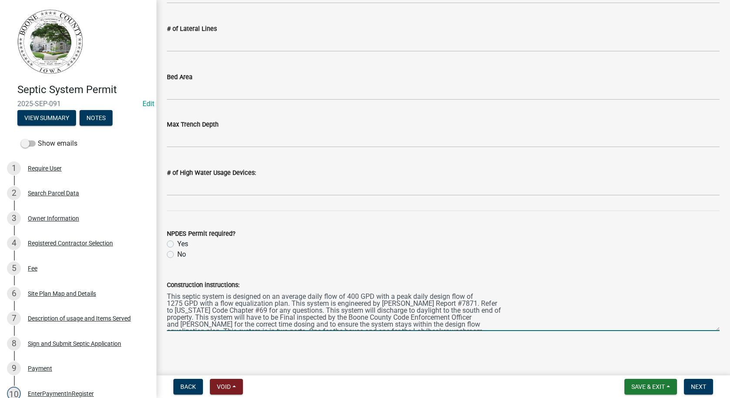
click at [359, 297] on textarea "This septic system is designed on an average daily flow of 400 GPD with a peak …" at bounding box center [443, 310] width 553 height 41
click at [183, 303] on textarea "This septic system is designed on an average daily flow of 300 GPD with a peak …" at bounding box center [443, 310] width 553 height 41
click at [462, 302] on textarea "This septic system is designed on an average daily flow of 300 GPD with a peak …" at bounding box center [443, 310] width 553 height 41
click at [396, 310] on textarea "This septic system is designed on an average daily flow of 300 GPD with a peak …" at bounding box center [443, 310] width 553 height 41
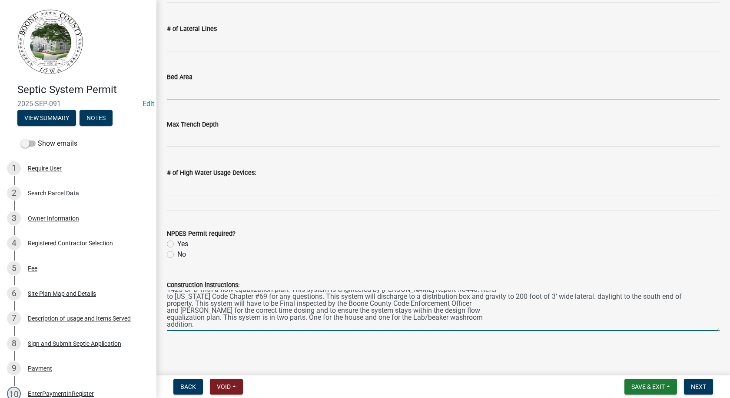
click at [194, 302] on textarea "This septic system is designed on an average daily flow of 300 GPD with a peak …" at bounding box center [443, 310] width 553 height 41
click at [193, 325] on textarea "This septic system is designed on an average daily flow of 300 GPD with a peak …" at bounding box center [443, 310] width 553 height 41
click at [261, 318] on textarea "This septic system is designed on an average daily flow of 300 GPD with a peak …" at bounding box center [443, 310] width 553 height 41
click at [332, 321] on textarea "This septic system is designed on an average daily flow of 300 GPD with a peak …" at bounding box center [443, 310] width 553 height 41
drag, startPoint x: 357, startPoint y: 318, endPoint x: 357, endPoint y: 332, distance: 14.3
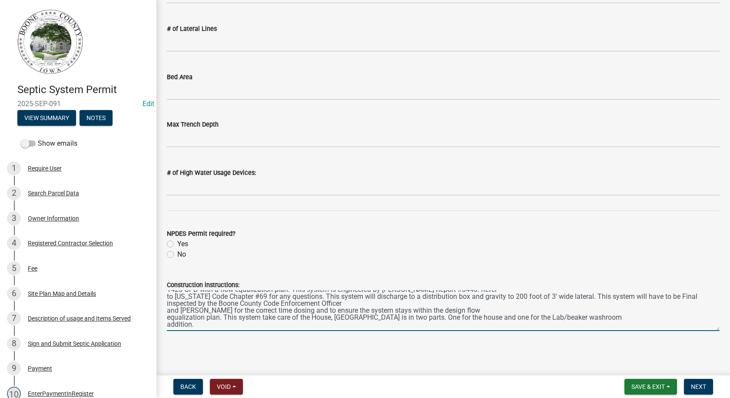
click at [357, 319] on textarea "This septic system is designed on an average daily flow of 300 GPD with a peak …" at bounding box center [443, 310] width 553 height 41
click at [369, 316] on textarea "This septic system is designed on an average daily flow of 300 GPD with a peak …" at bounding box center [443, 310] width 553 height 41
click at [395, 319] on textarea "This septic system is designed on an average daily flow of 300 GPD with a peak …" at bounding box center [443, 310] width 553 height 41
click at [444, 316] on textarea "This septic system is designed on an average daily flow of 300 GPD with a peak …" at bounding box center [443, 310] width 553 height 41
drag, startPoint x: 492, startPoint y: 317, endPoint x: 492, endPoint y: 326, distance: 8.7
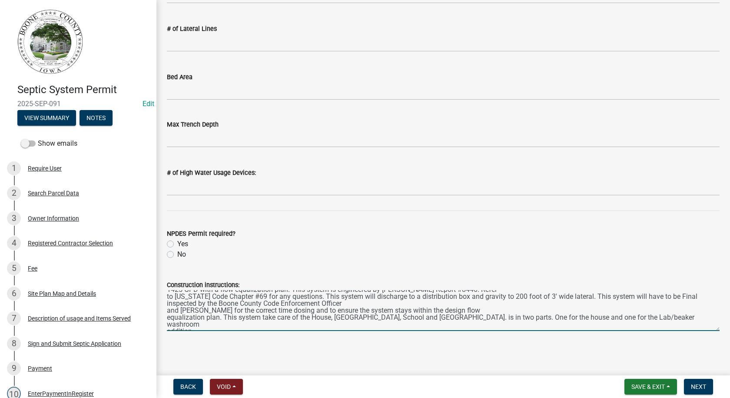
click at [492, 318] on textarea "This septic system is designed on an average daily flow of 300 GPD with a peak …" at bounding box center [443, 310] width 553 height 41
click at [195, 325] on textarea "This septic system is designed on an average daily flow of 300 GPD with a peak …" at bounding box center [443, 310] width 553 height 41
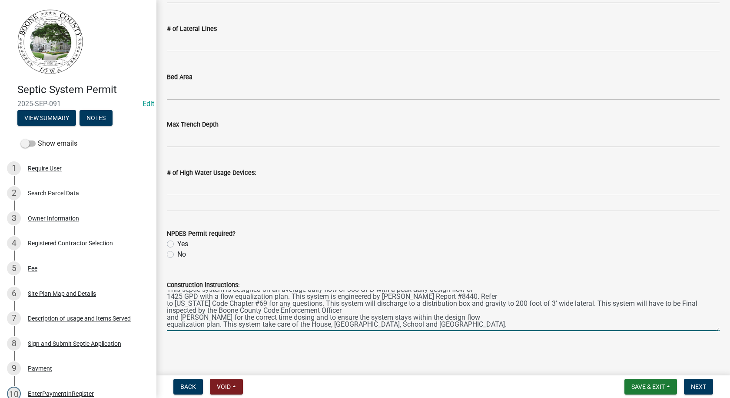
type textarea "This septic system is designed on an average daily flow of 300 GPD with a peak …"
click at [177, 256] on label "No" at bounding box center [181, 254] width 9 height 10
click at [177, 255] on input "No" at bounding box center [180, 252] width 6 height 6
radio input "true"
click at [447, 318] on textarea "This septic system is designed on an average daily flow of 300 GPD with a peak …" at bounding box center [443, 310] width 553 height 41
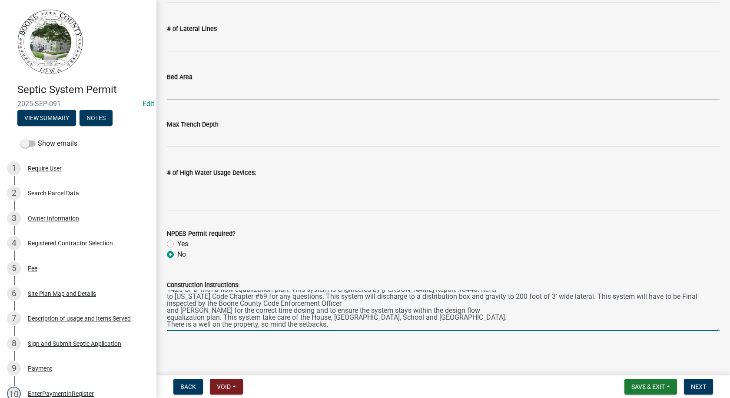
scroll to position [21, 0]
click at [446, 311] on textarea "This septic system is designed on an average daily flow of 300 GPD with a peak …" at bounding box center [443, 310] width 553 height 41
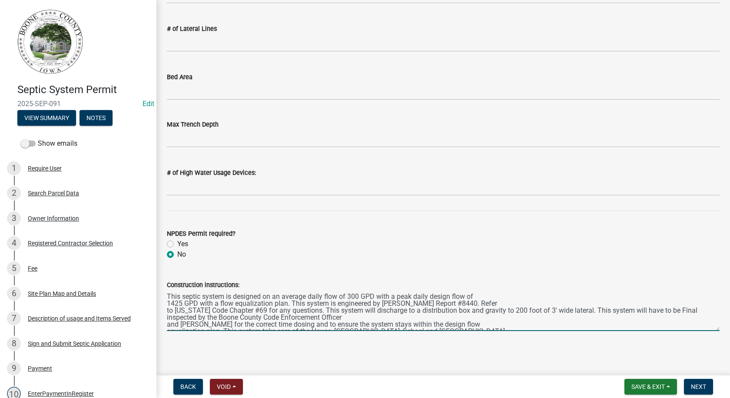
scroll to position [28, 0]
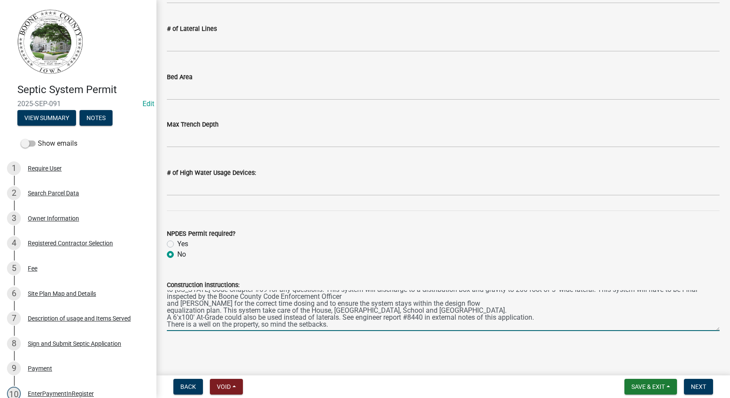
click at [275, 302] on textarea "This septic system is designed on an average daily flow of 300 GPD with a peak …" at bounding box center [443, 310] width 553 height 41
click at [303, 302] on textarea "This septic system is designed on an average daily flow of 300 GPD with a peak …" at bounding box center [443, 310] width 553 height 41
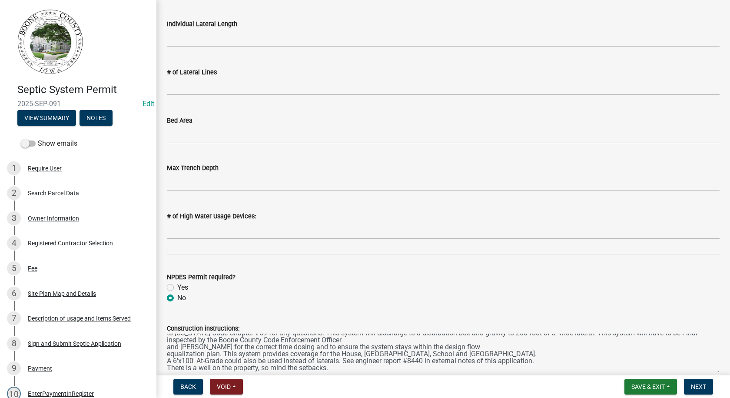
type textarea "This septic system is designed on an average daily flow of 300 GPD with a peak …"
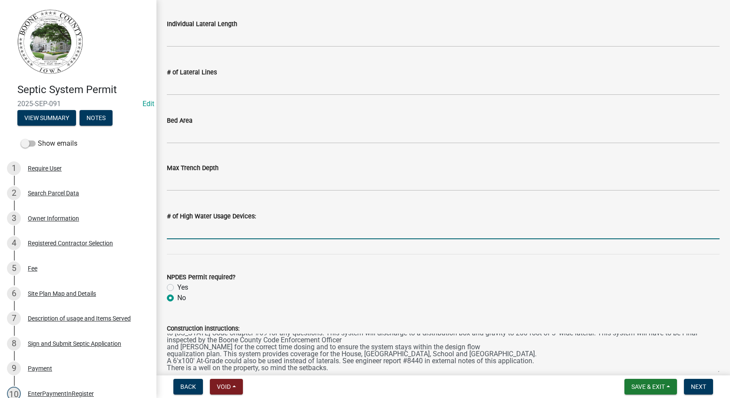
click at [194, 233] on input "text" at bounding box center [443, 230] width 553 height 18
type input "0"
click at [194, 183] on input "text" at bounding box center [443, 182] width 553 height 18
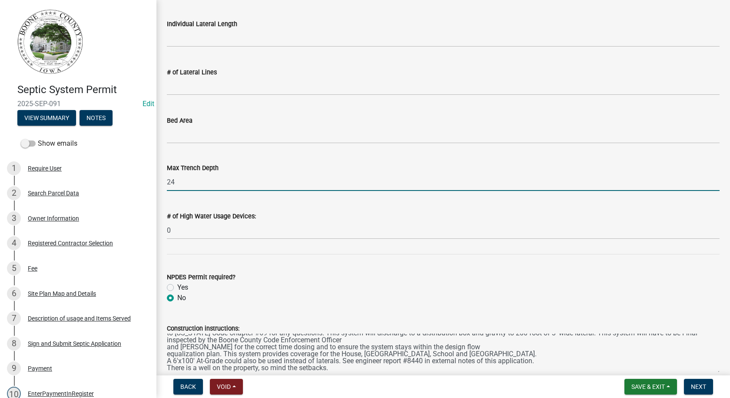
type input "24"
click at [184, 124] on div "Bed Area" at bounding box center [443, 120] width 553 height 10
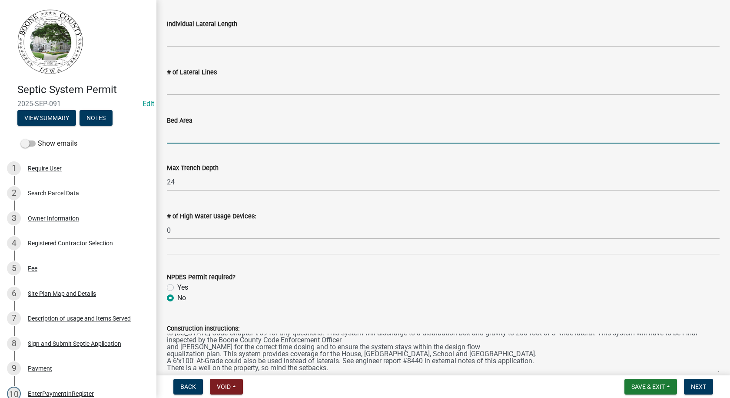
click at [183, 128] on input "Bed Area" at bounding box center [443, 135] width 553 height 18
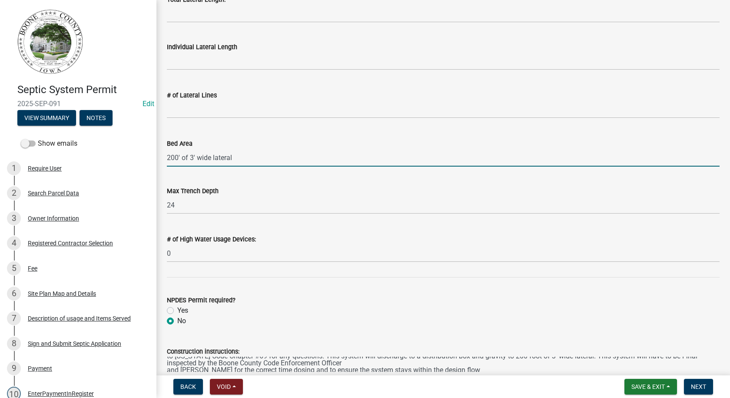
scroll to position [191, 0]
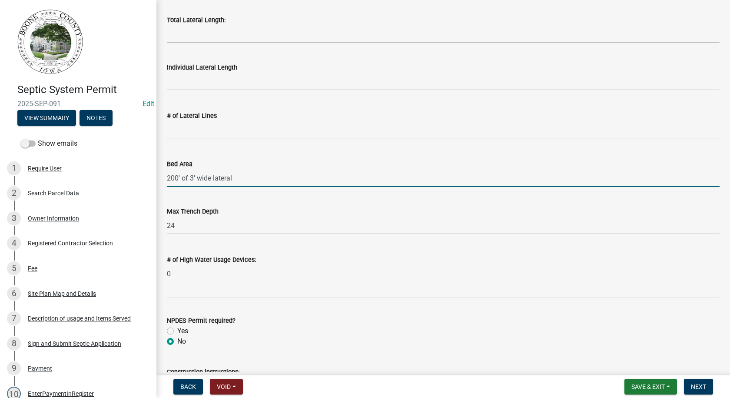
type input "200' of 3' wide lateral"
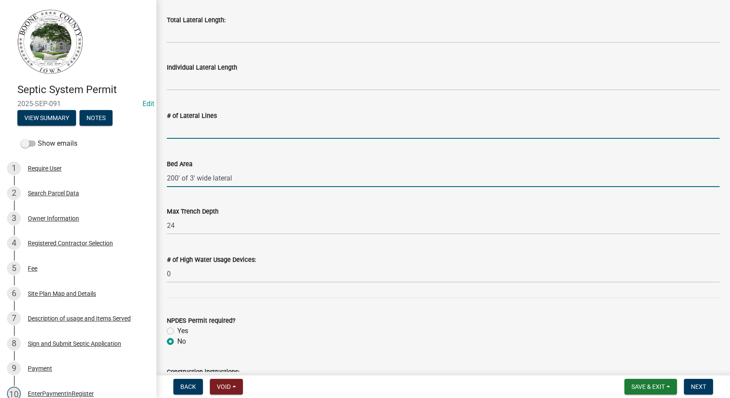
click at [197, 129] on input "text" at bounding box center [443, 130] width 553 height 18
type input "2"
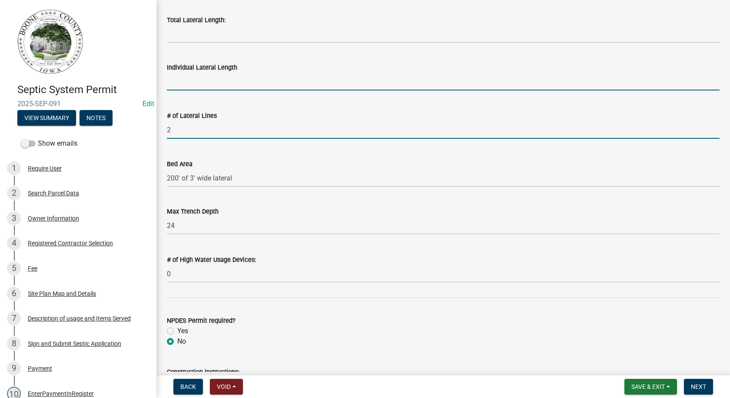
click at [193, 80] on input "text" at bounding box center [443, 82] width 553 height 18
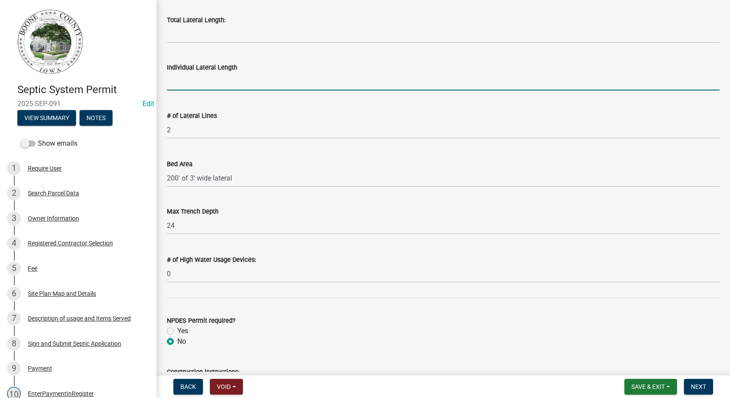
type input "100"
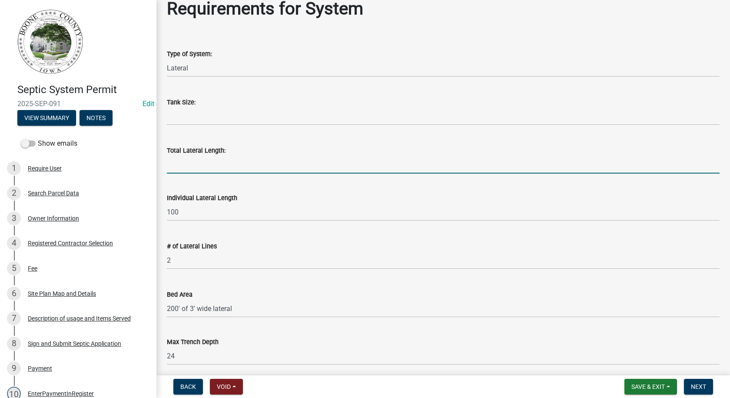
click at [197, 160] on input "Total Lateral Length:" at bounding box center [443, 165] width 553 height 18
type input "200"
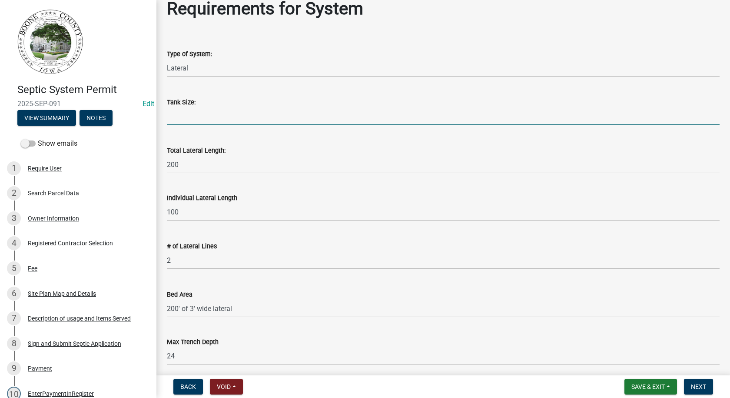
click at [175, 120] on input "text" at bounding box center [443, 116] width 553 height 18
click at [172, 117] on input "multiple" at bounding box center [443, 116] width 553 height 18
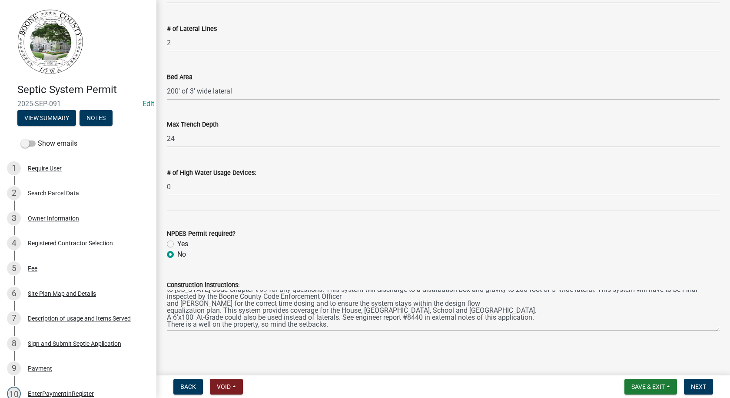
scroll to position [0, 0]
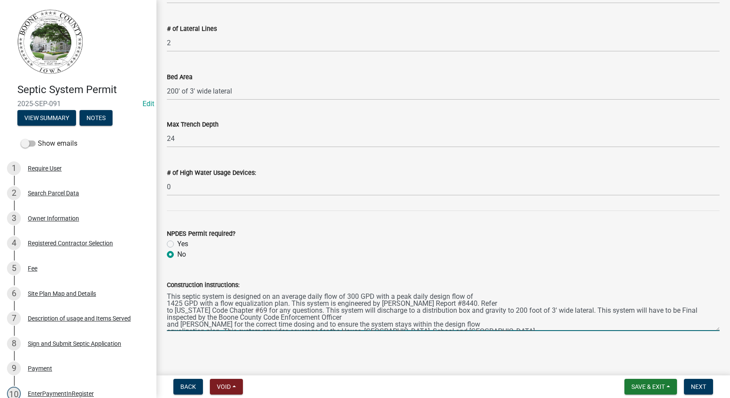
type input "0"
click at [386, 311] on textarea "This septic system is designed on an average daily flow of 300 GPD with a peak …" at bounding box center [443, 310] width 553 height 41
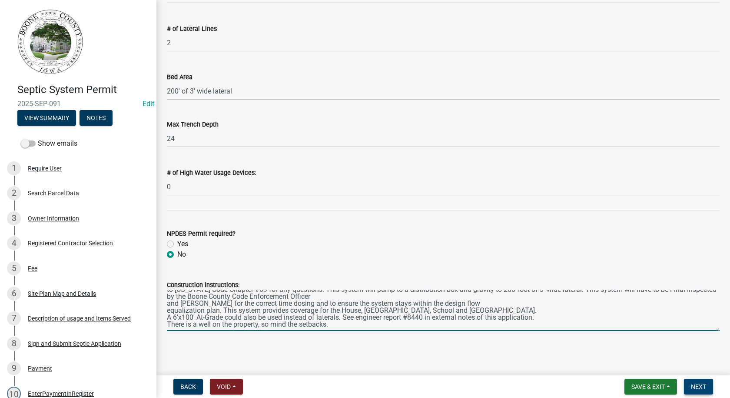
type textarea "This septic system is designed on an average daily flow of 300 GPD with a peak …"
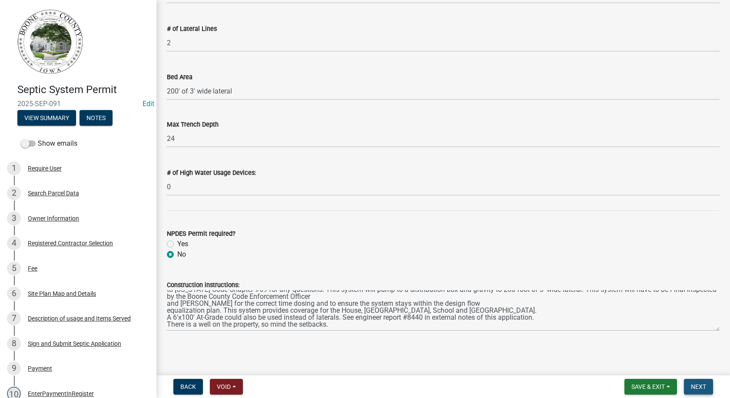
click at [693, 383] on span "Next" at bounding box center [698, 386] width 15 height 7
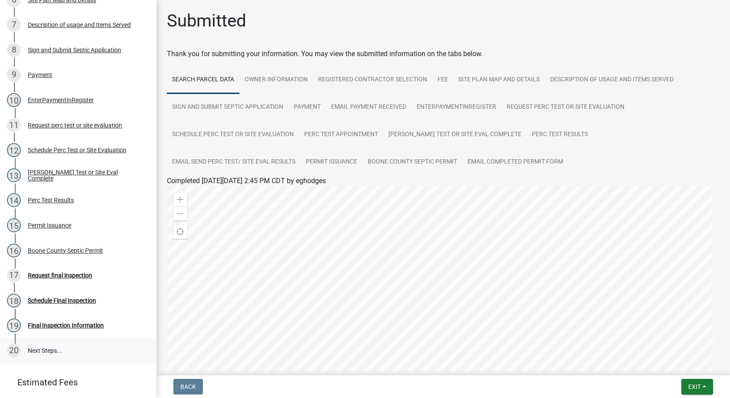
scroll to position [304, 0]
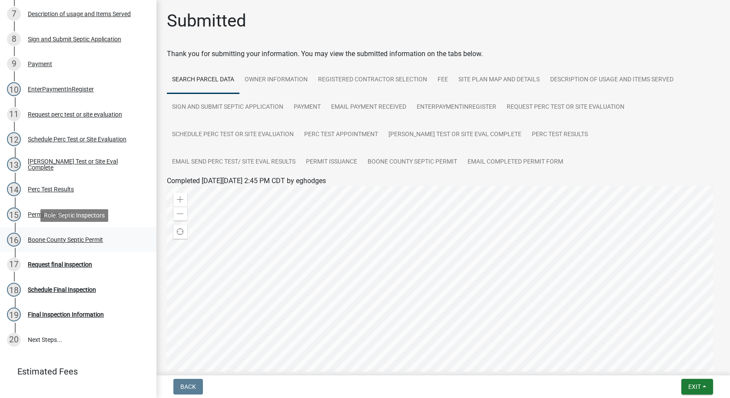
click at [38, 236] on div "Boone County Septic Permit" at bounding box center [65, 239] width 75 height 6
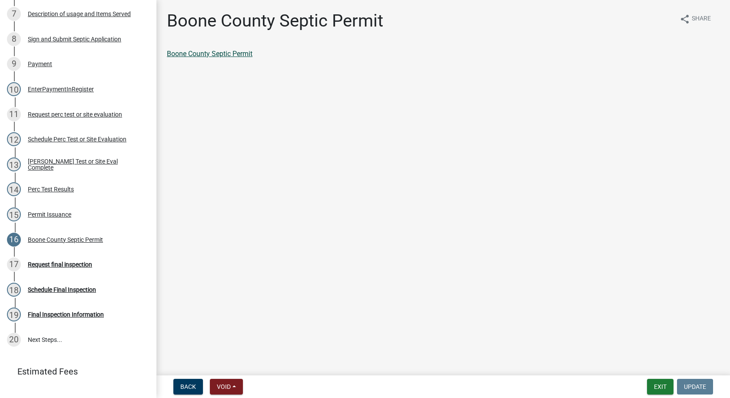
click at [225, 55] on link "Boone County Septic Permit" at bounding box center [210, 54] width 86 height 8
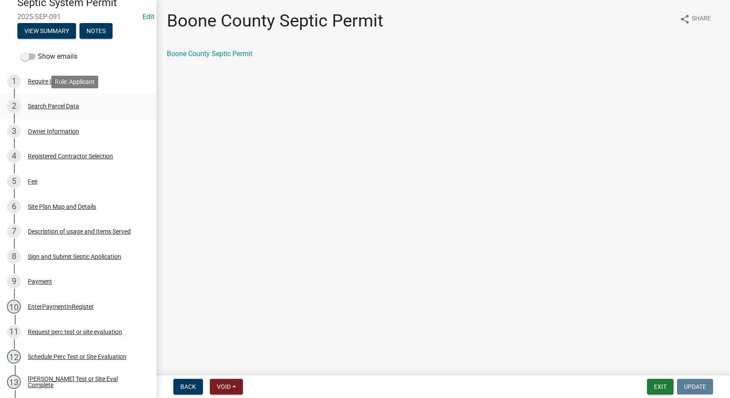
click at [56, 105] on div "Search Parcel Data" at bounding box center [53, 106] width 51 height 6
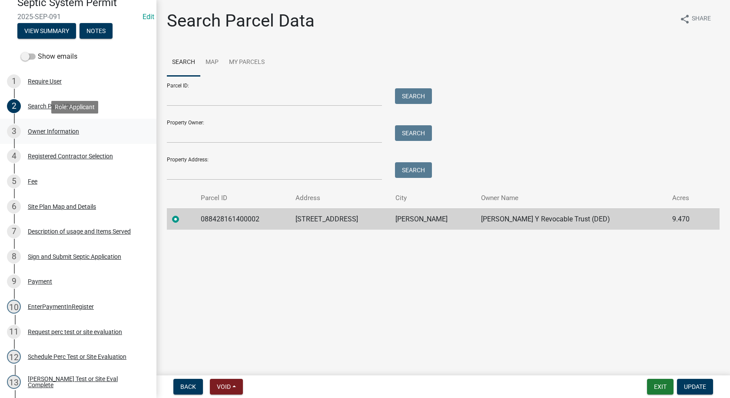
click at [51, 129] on div "Owner Information" at bounding box center [53, 131] width 51 height 6
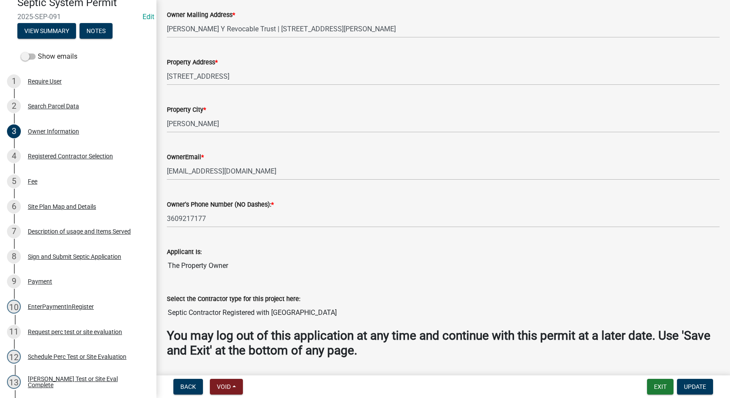
scroll to position [200, 0]
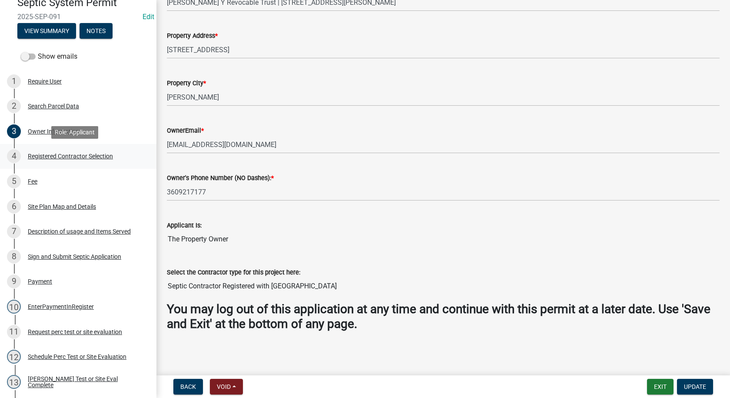
click at [74, 154] on div "Registered Contractor Selection" at bounding box center [70, 156] width 85 height 6
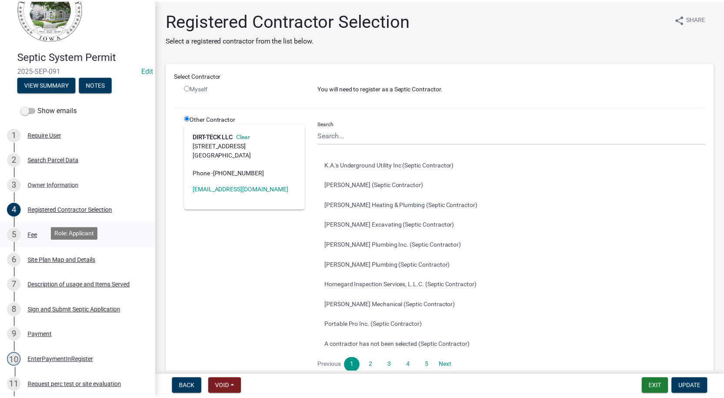
scroll to position [0, 0]
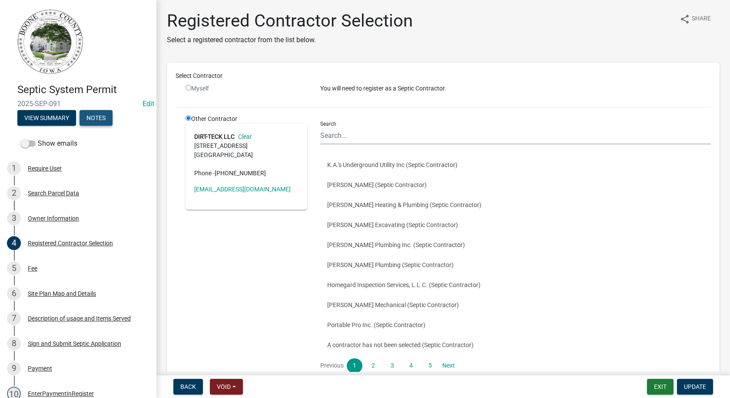
click at [100, 115] on button "Notes" at bounding box center [96, 118] width 33 height 16
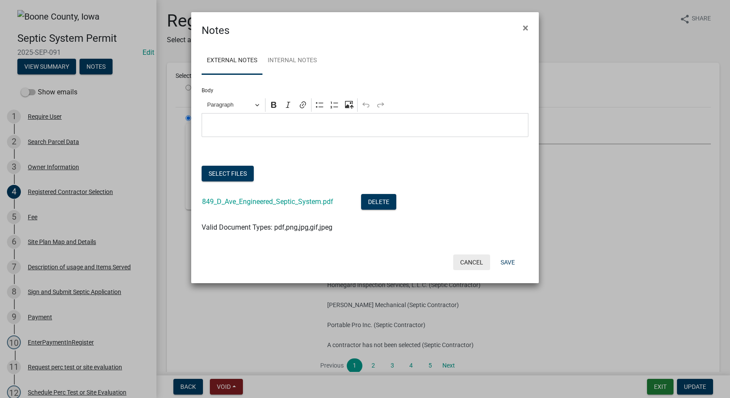
click at [471, 262] on button "Cancel" at bounding box center [471, 262] width 37 height 16
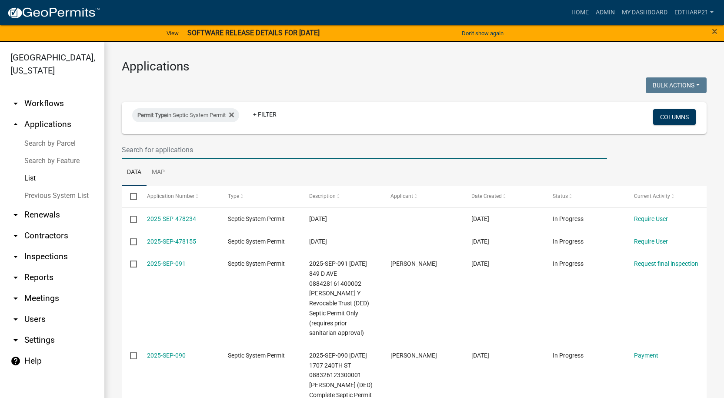
click at [143, 152] on input "text" at bounding box center [364, 150] width 485 height 18
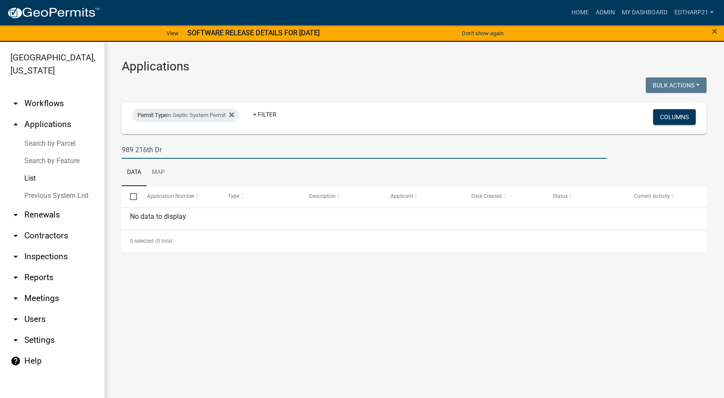
type input "989 216th Dr"
click at [164, 154] on input "989 216th Dr" at bounding box center [364, 150] width 485 height 18
click at [54, 114] on link "arrow_drop_up Applications" at bounding box center [52, 124] width 104 height 21
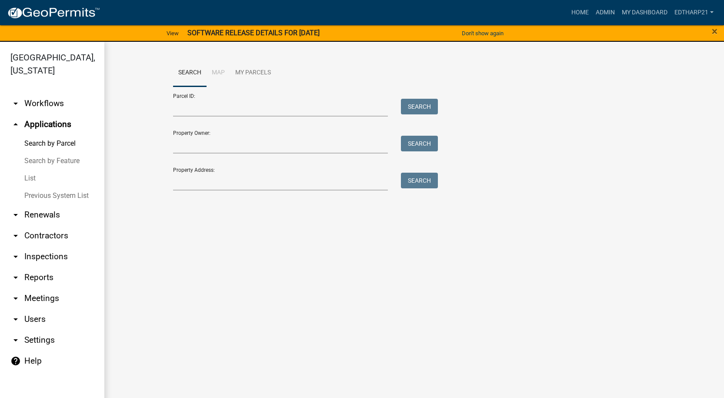
click at [30, 169] on link "List" at bounding box center [52, 177] width 104 height 17
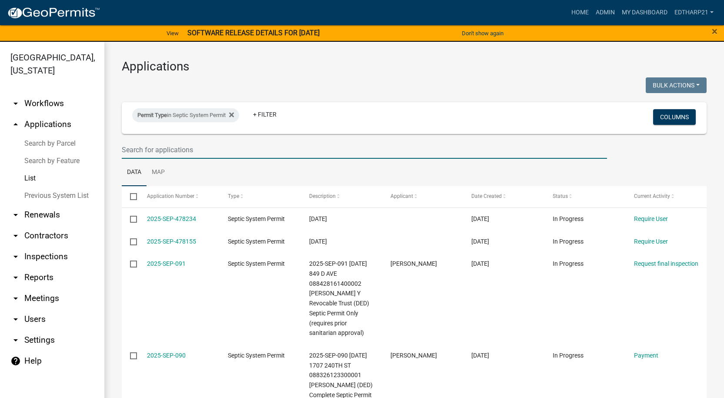
click at [141, 153] on input "text" at bounding box center [364, 150] width 485 height 18
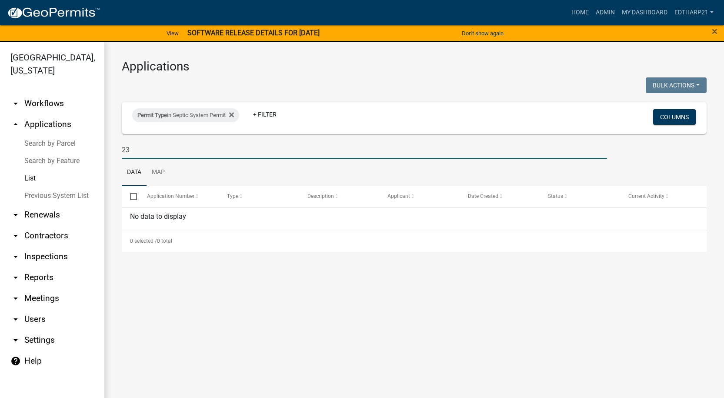
type input "2"
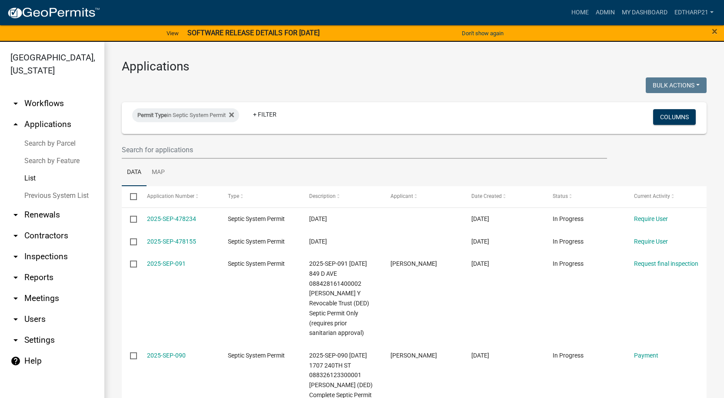
click at [40, 114] on link "arrow_drop_up Applications" at bounding box center [52, 124] width 104 height 21
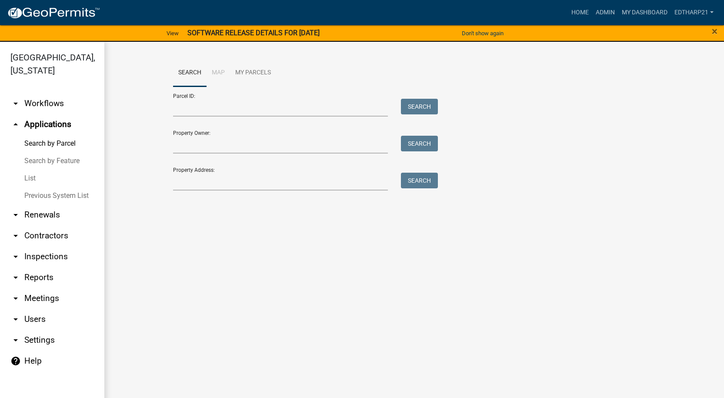
click at [33, 169] on link "List" at bounding box center [52, 177] width 104 height 17
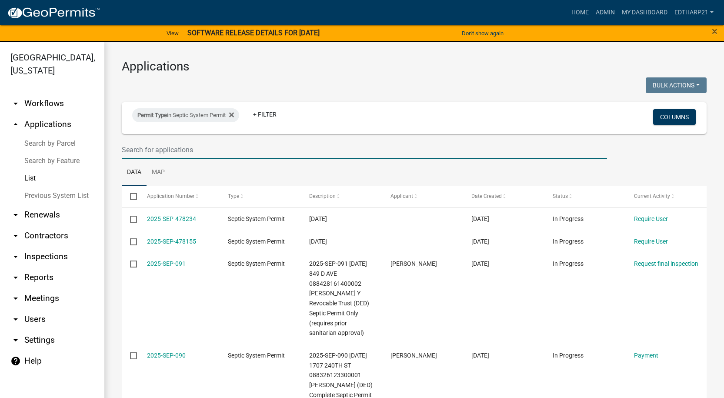
drag, startPoint x: 155, startPoint y: 148, endPoint x: 157, endPoint y: 152, distance: 4.5
click at [155, 148] on input "text" at bounding box center [364, 150] width 485 height 18
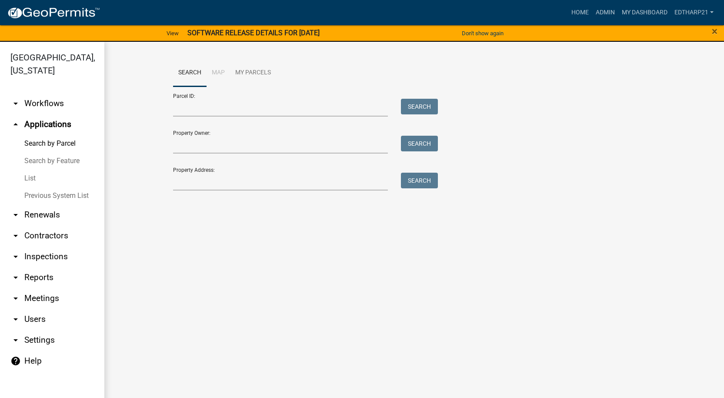
click at [27, 169] on link "List" at bounding box center [52, 177] width 104 height 17
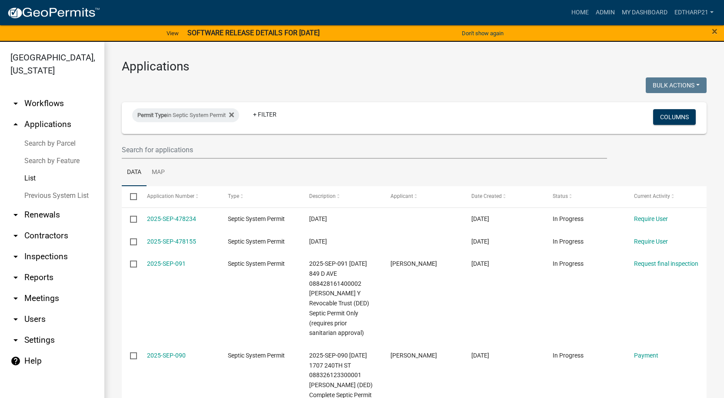
click at [70, 187] on link "Previous System List" at bounding box center [52, 195] width 104 height 17
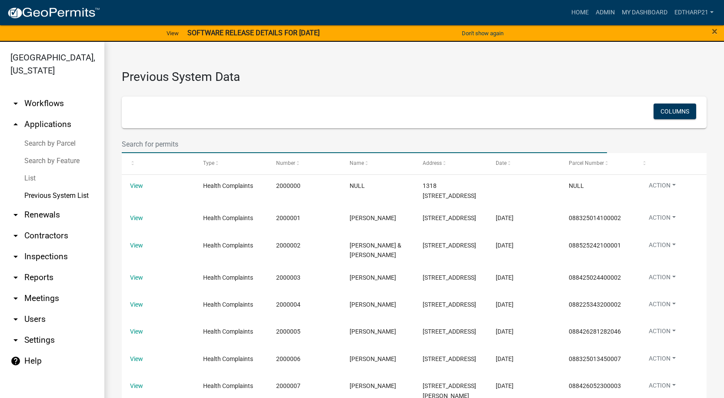
drag, startPoint x: 125, startPoint y: 142, endPoint x: 121, endPoint y: 146, distance: 5.2
click at [125, 142] on input "text" at bounding box center [364, 144] width 485 height 18
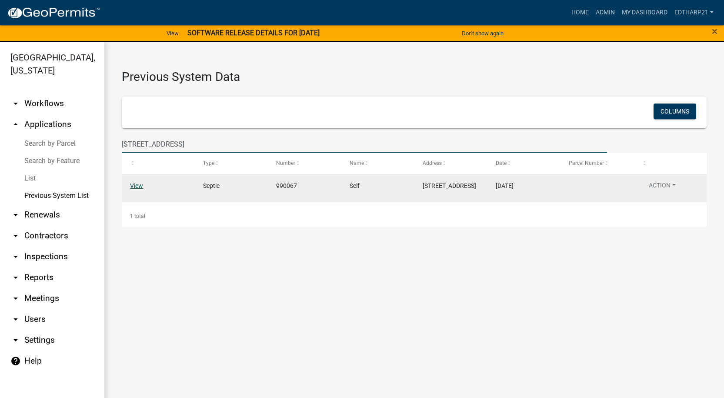
click at [137, 186] on link "View" at bounding box center [136, 185] width 13 height 7
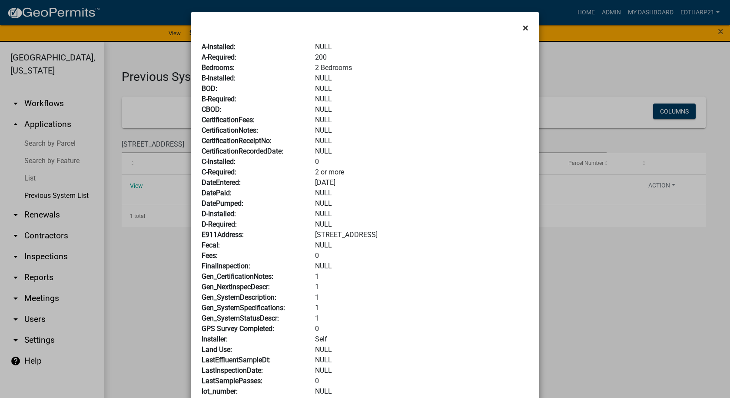
click at [523, 27] on span "×" at bounding box center [526, 28] width 6 height 12
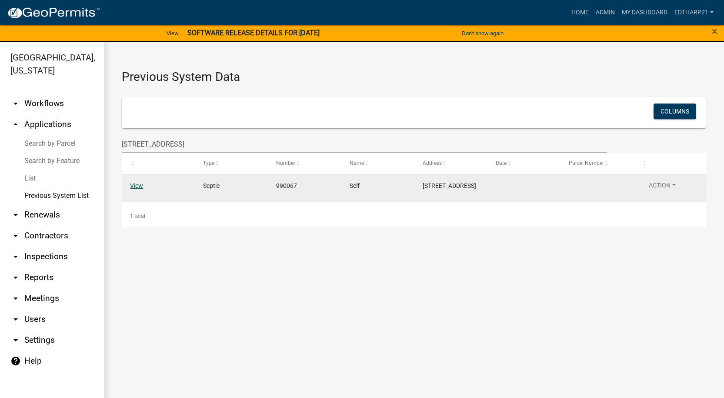
click at [137, 183] on link "View" at bounding box center [136, 185] width 13 height 7
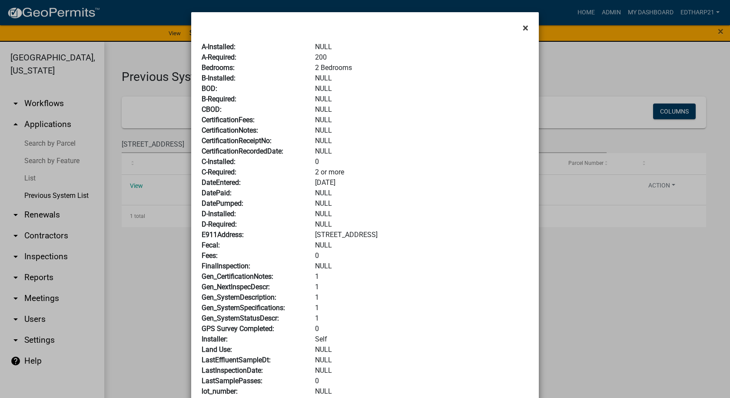
click at [523, 25] on span "×" at bounding box center [526, 28] width 6 height 12
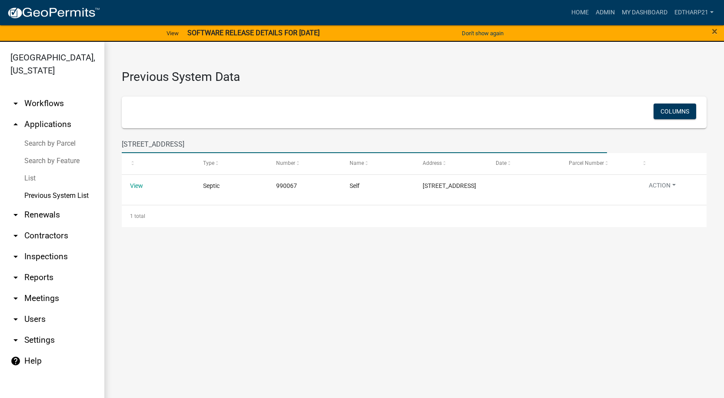
click at [153, 145] on input "238 L Ave" at bounding box center [364, 144] width 485 height 18
type input "2"
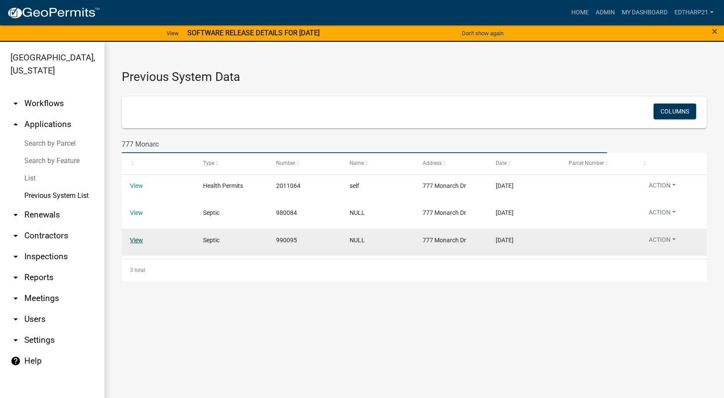
click at [134, 239] on link "View" at bounding box center [136, 239] width 13 height 7
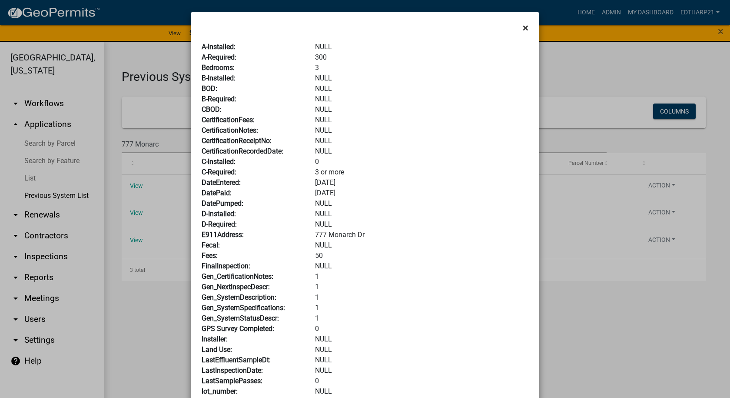
click at [523, 26] on span "×" at bounding box center [526, 28] width 6 height 12
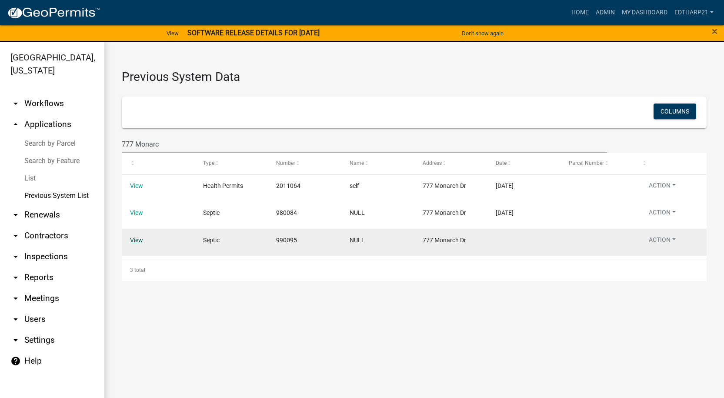
click at [140, 239] on link "View" at bounding box center [136, 239] width 13 height 7
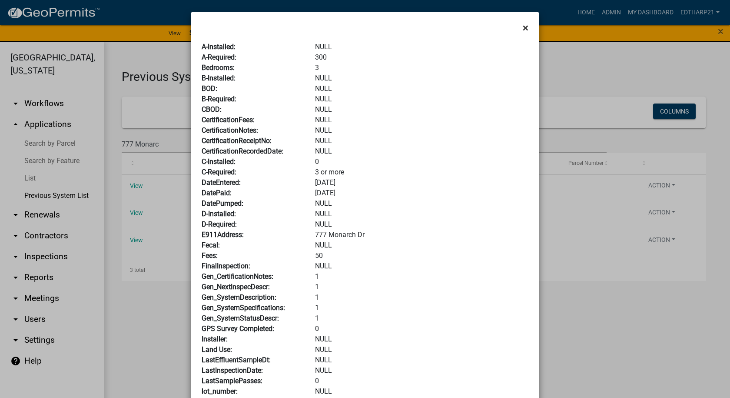
click at [523, 27] on span "×" at bounding box center [526, 28] width 6 height 12
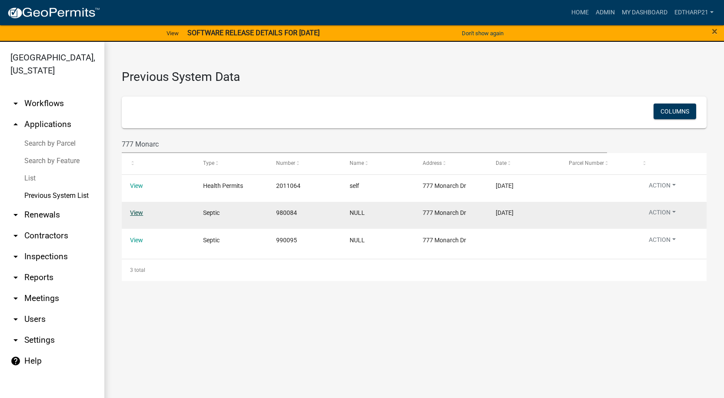
click at [140, 212] on link "View" at bounding box center [136, 212] width 13 height 7
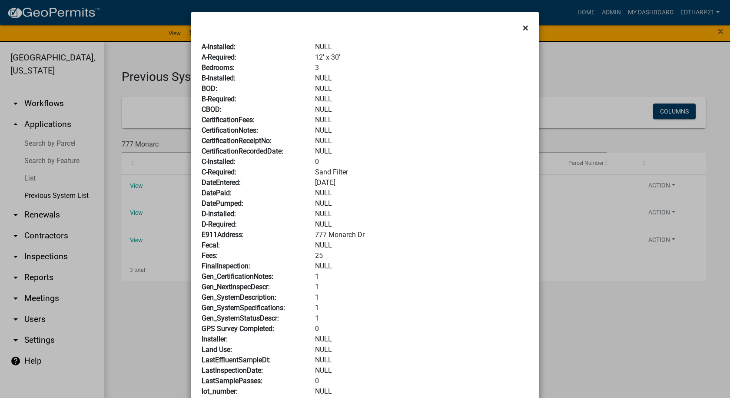
click at [523, 25] on span "×" at bounding box center [526, 28] width 6 height 12
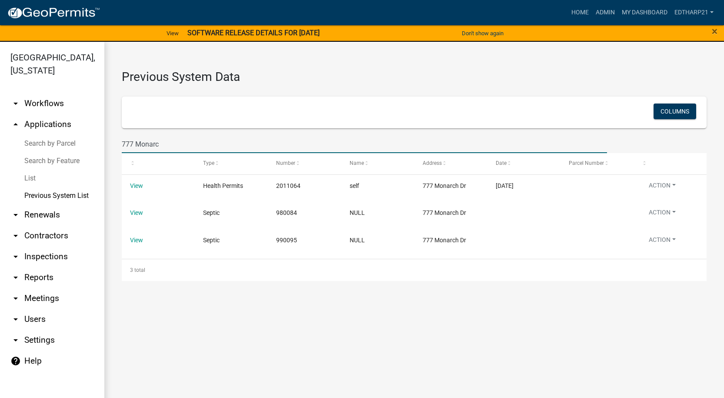
drag, startPoint x: 162, startPoint y: 143, endPoint x: 167, endPoint y: 149, distance: 7.7
click at [162, 143] on input "777 Monarc" at bounding box center [364, 144] width 485 height 18
type input "7"
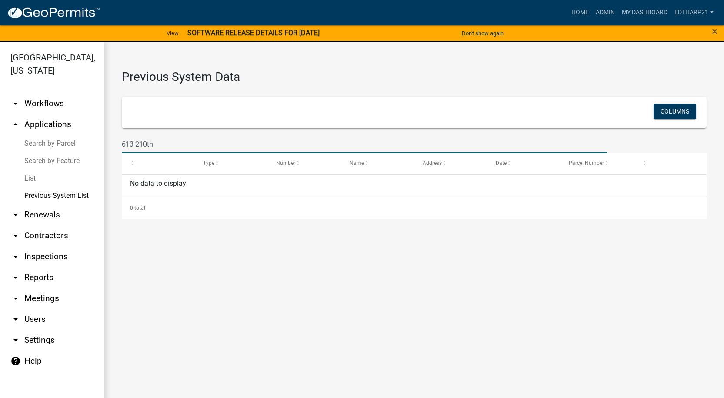
type input "613 210th"
click at [62, 114] on link "arrow_drop_up Applications" at bounding box center [52, 124] width 104 height 21
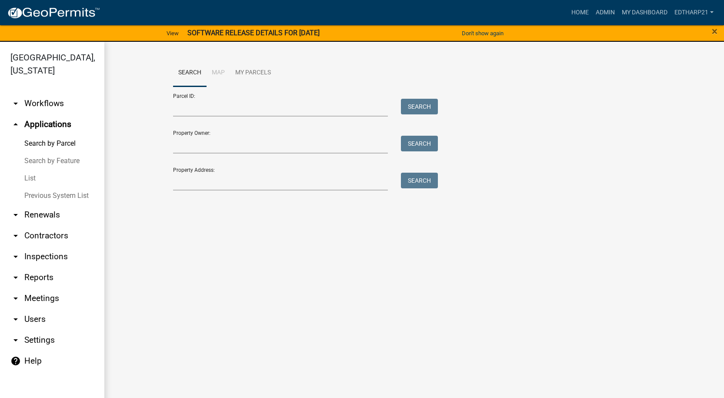
click at [33, 169] on link "List" at bounding box center [52, 177] width 104 height 17
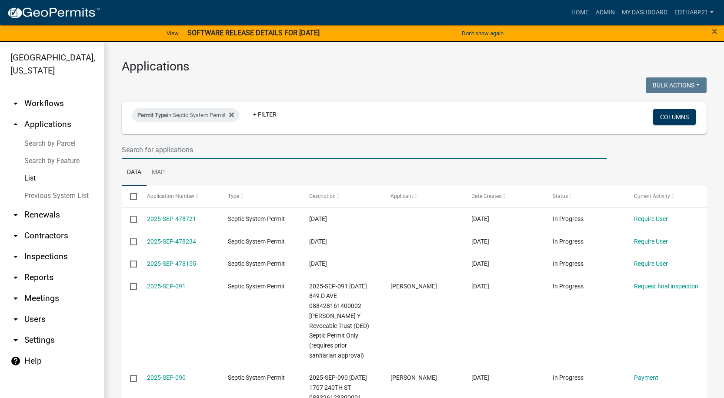
drag, startPoint x: 147, startPoint y: 152, endPoint x: 140, endPoint y: 159, distance: 9.2
click at [147, 152] on input "text" at bounding box center [364, 150] width 485 height 18
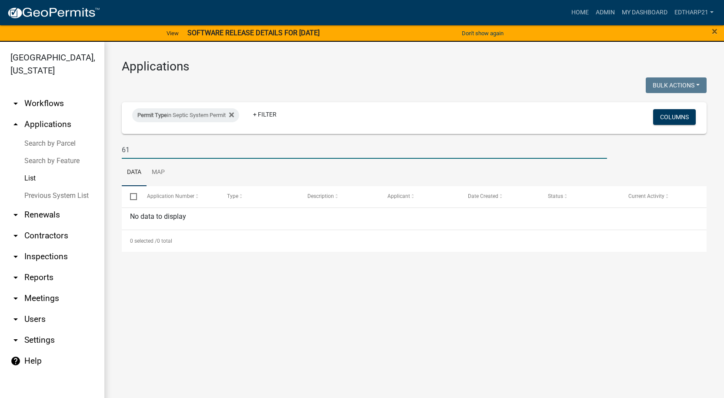
type input "6"
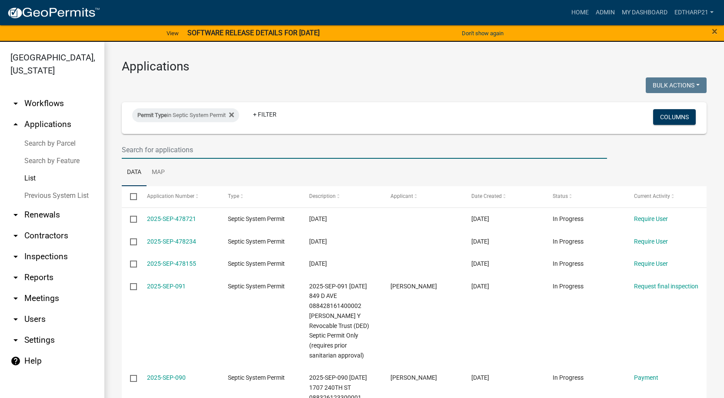
click at [144, 152] on input "text" at bounding box center [364, 150] width 485 height 18
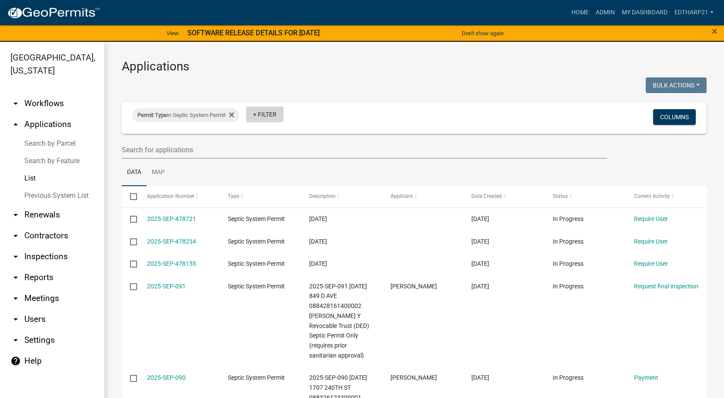
click at [259, 113] on link "+ Filter" at bounding box center [264, 114] width 37 height 16
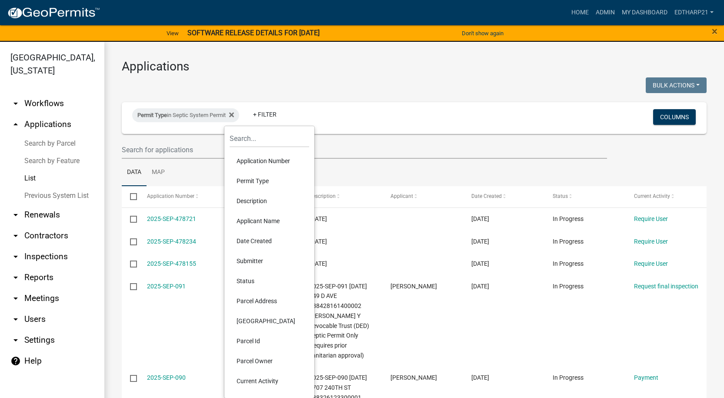
click at [254, 181] on li "Permit Type" at bounding box center [269, 181] width 80 height 20
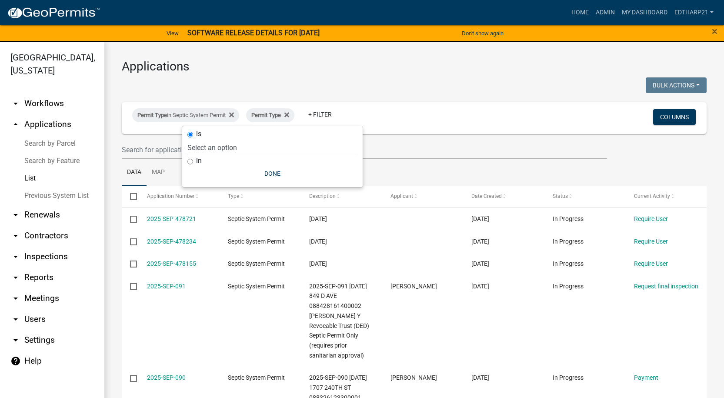
click at [189, 160] on input "in" at bounding box center [190, 162] width 6 height 6
radio input "true"
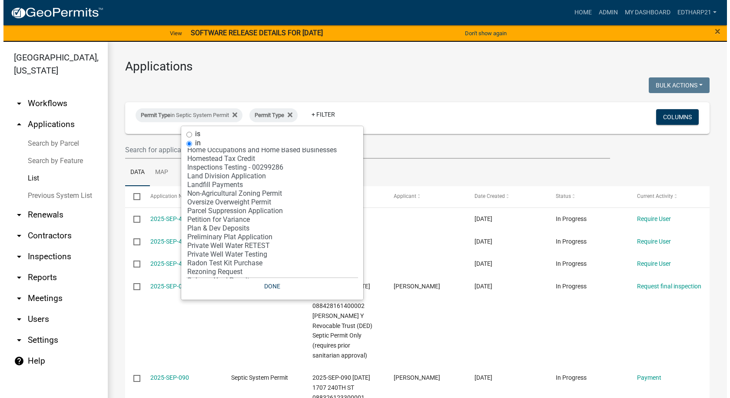
scroll to position [174, 0]
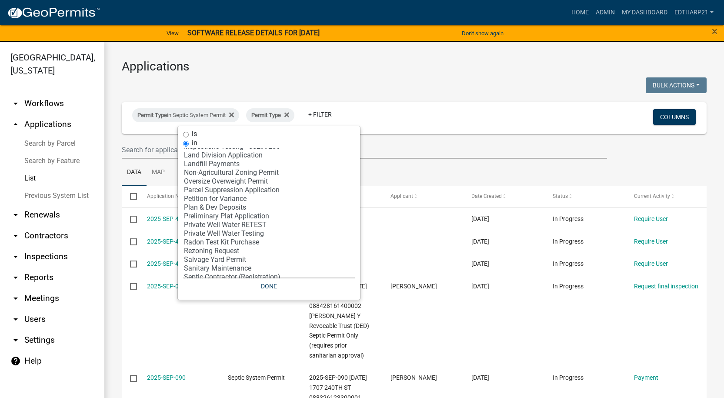
select select "30: '81c92f48-3f2d-4d93-9c6b-d1dd1ea8186b'"
click at [221, 235] on option "Private Well Water Testing" at bounding box center [269, 233] width 172 height 9
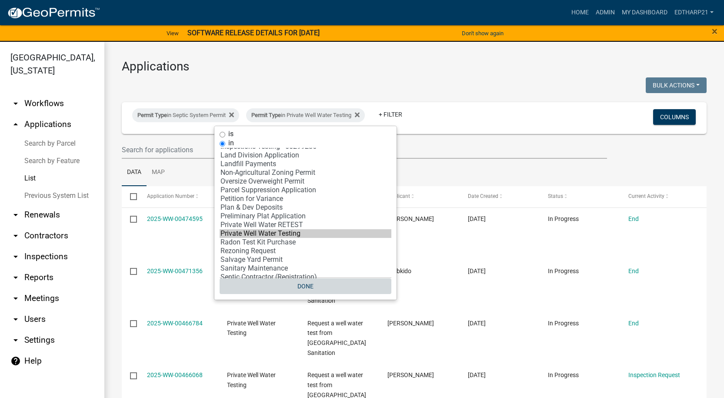
click at [311, 282] on button "Done" at bounding box center [305, 286] width 172 height 16
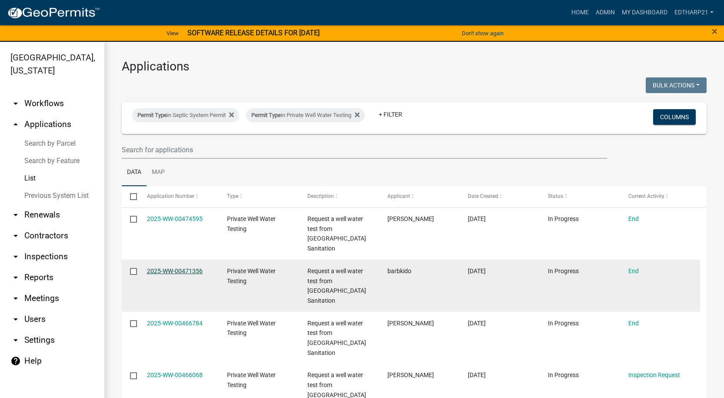
click at [177, 267] on link "2025-WW-00471356" at bounding box center [175, 270] width 56 height 7
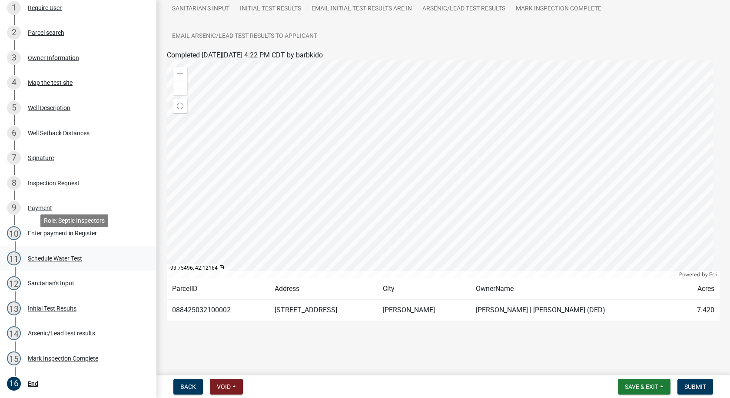
scroll to position [174, 0]
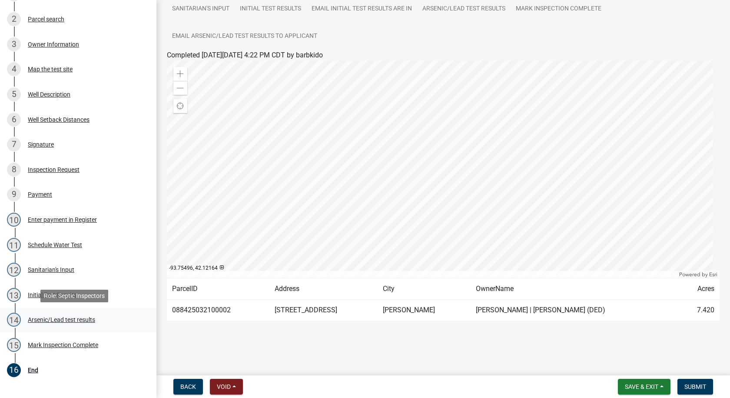
click at [63, 319] on div "Arsenic/Lead test results" at bounding box center [61, 319] width 67 height 6
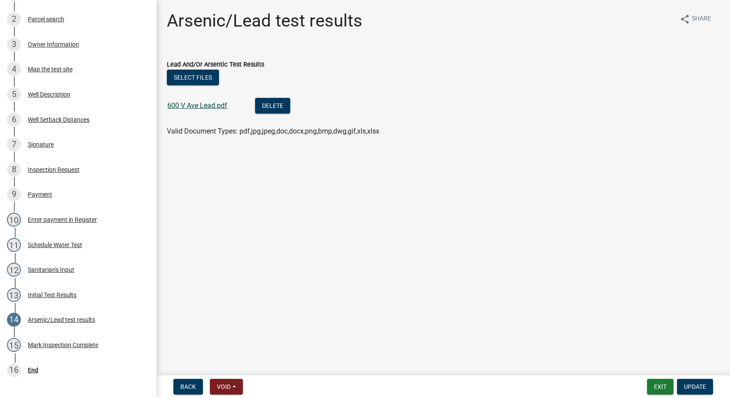
click at [201, 104] on link "600 V Ave Lead.pdf" at bounding box center [197, 105] width 60 height 8
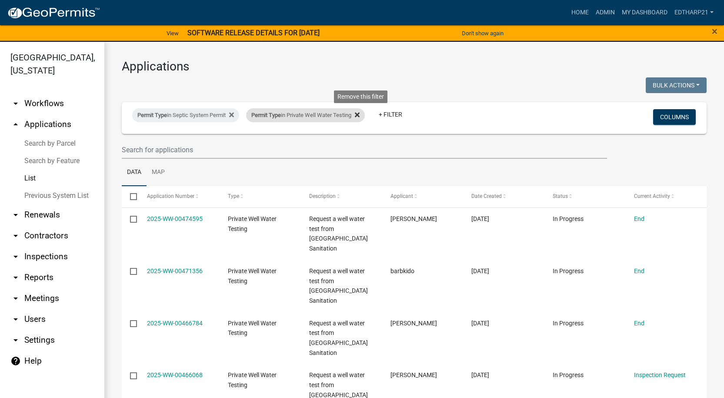
click at [359, 111] on icon at bounding box center [357, 114] width 5 height 7
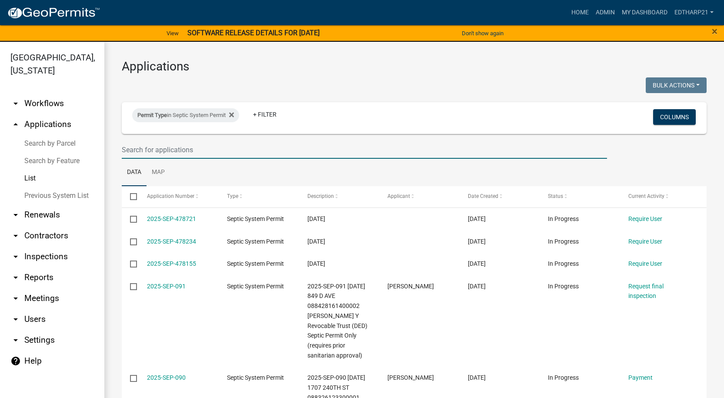
click at [129, 150] on input "text" at bounding box center [364, 150] width 485 height 18
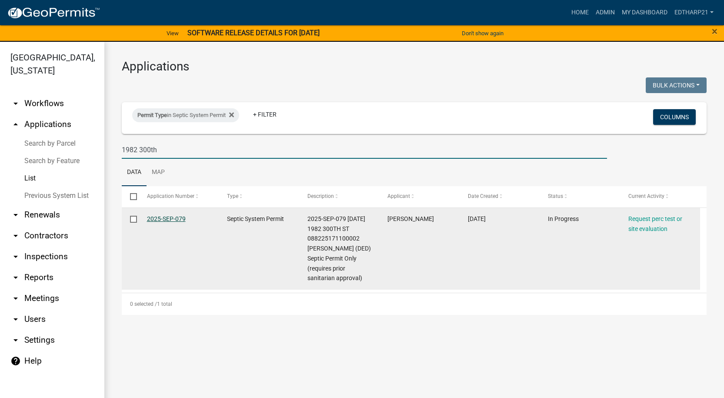
type input "1982 300th"
click at [176, 217] on link "2025-SEP-079" at bounding box center [166, 218] width 39 height 7
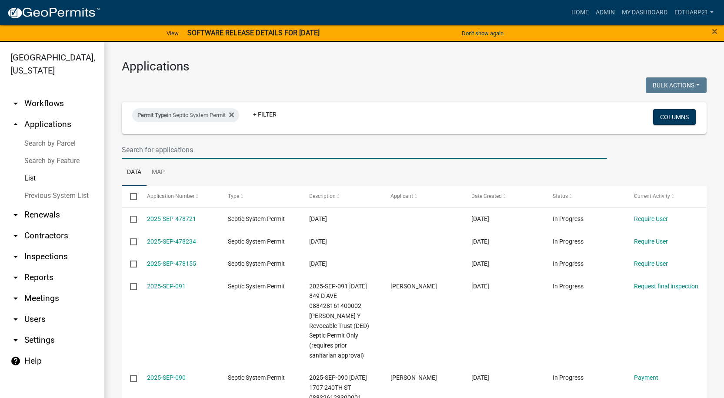
click at [131, 146] on input "text" at bounding box center [364, 150] width 485 height 18
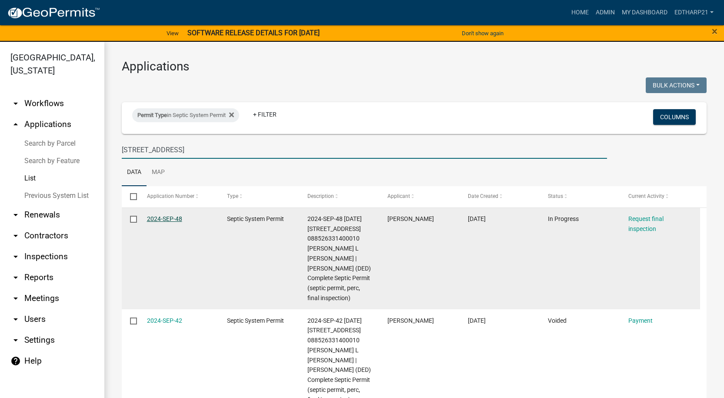
type input "545 P Ave"
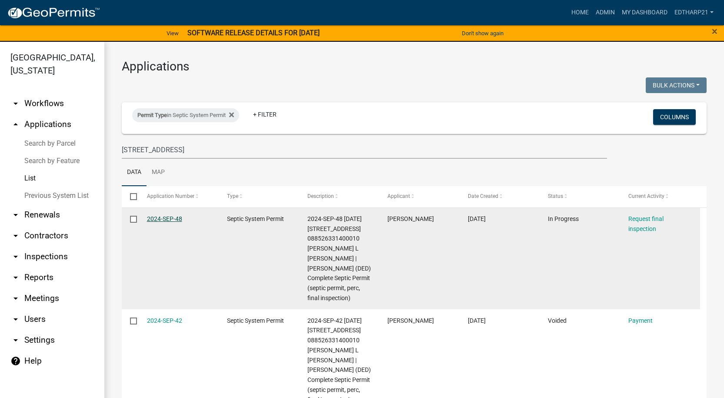
click at [170, 218] on link "2024-SEP-48" at bounding box center [164, 218] width 35 height 7
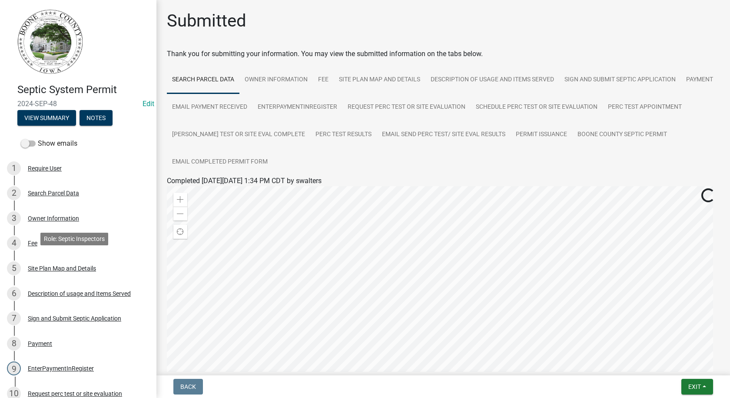
scroll to position [217, 0]
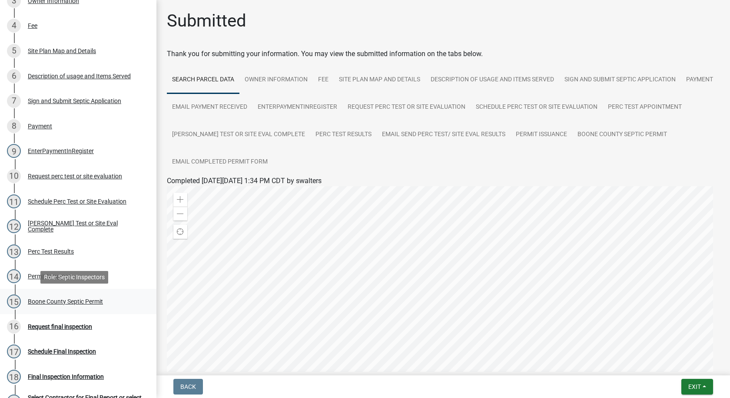
click at [64, 300] on div "Boone County Septic Permit" at bounding box center [65, 301] width 75 height 6
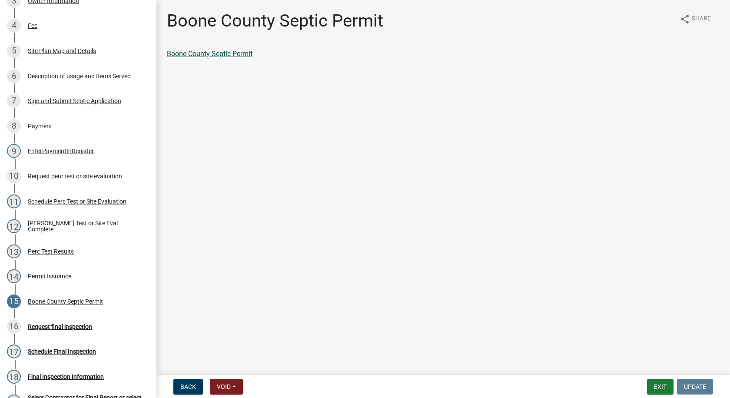
click at [233, 53] on link "Boone County Septic Permit" at bounding box center [210, 54] width 86 height 8
